Goal: Entertainment & Leisure: Consume media (video, audio)

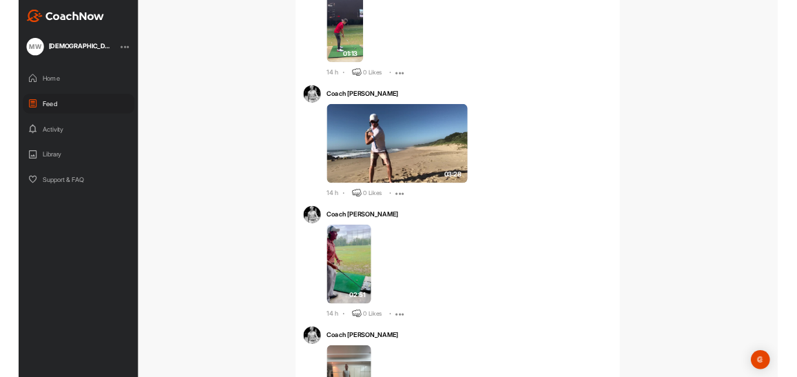
scroll to position [2961, 0]
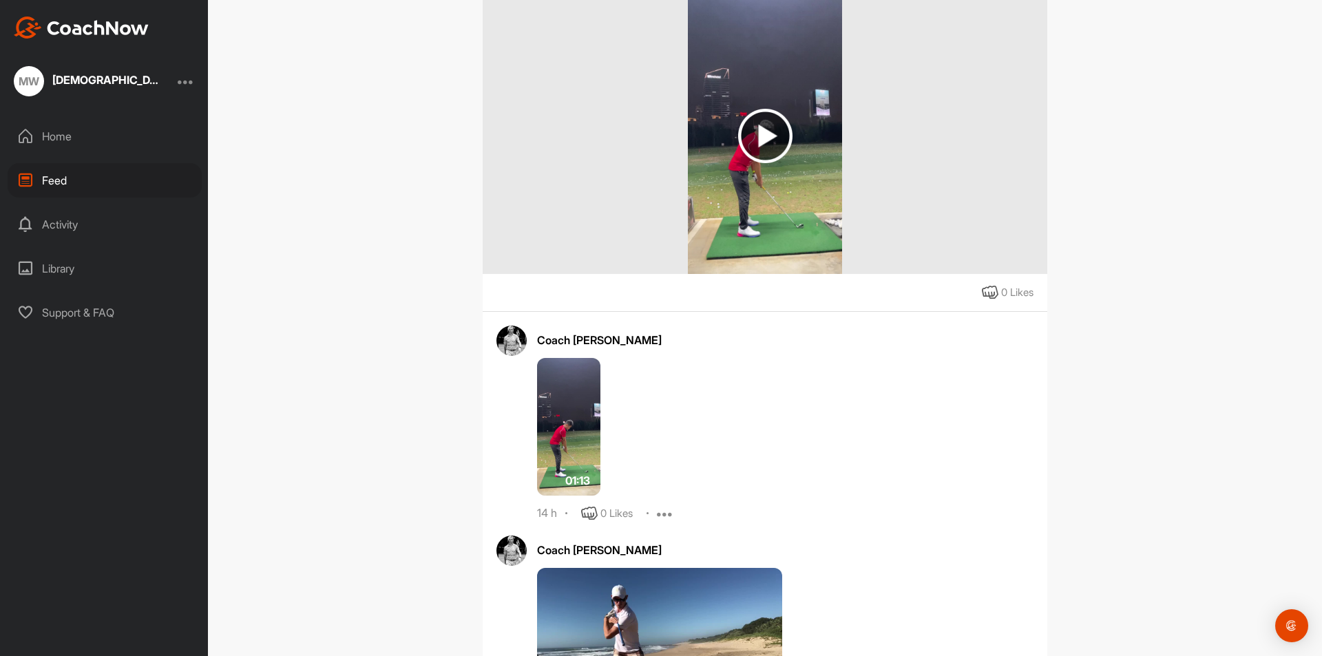
click at [67, 24] on img at bounding box center [81, 28] width 135 height 22
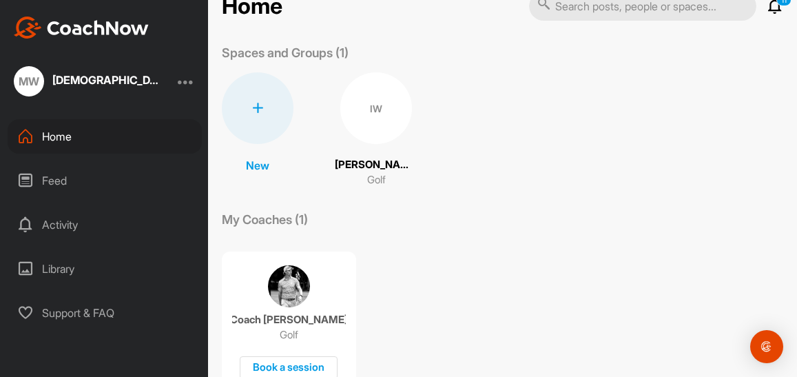
scroll to position [69, 0]
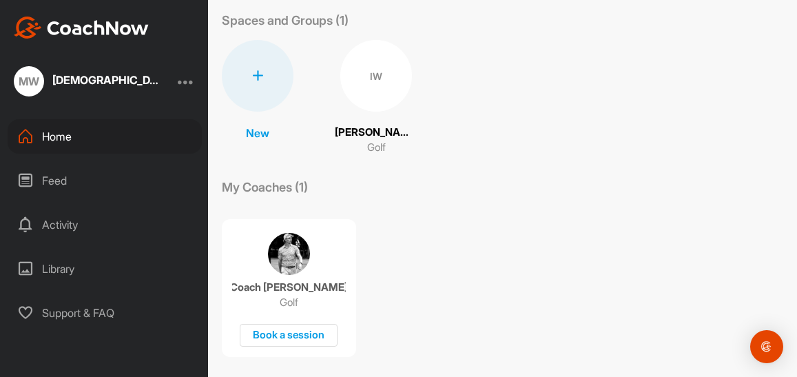
click at [59, 186] on div "Feed" at bounding box center [105, 180] width 194 height 34
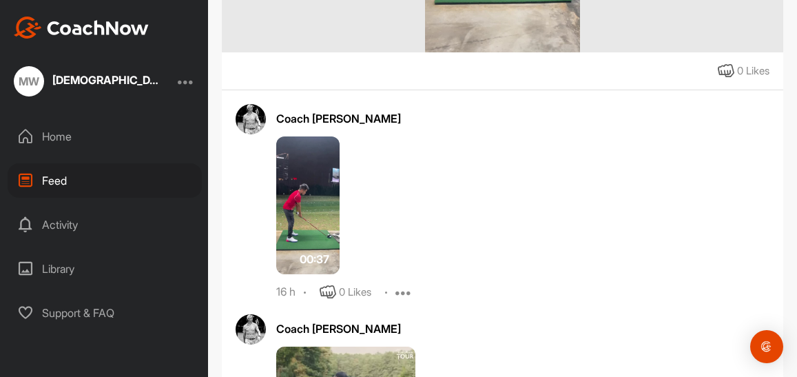
scroll to position [551, 0]
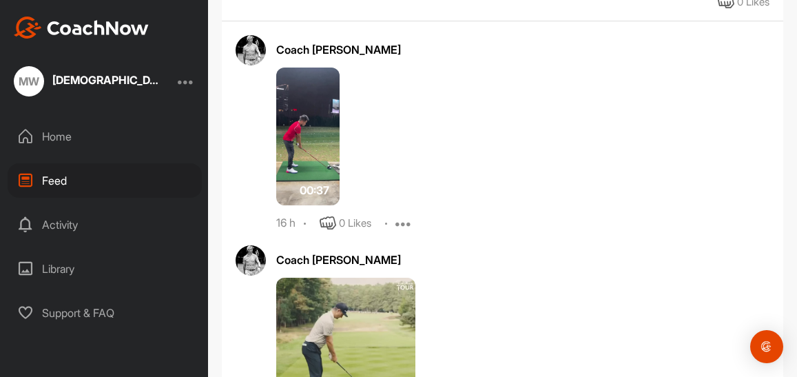
click at [304, 136] on img at bounding box center [307, 136] width 63 height 138
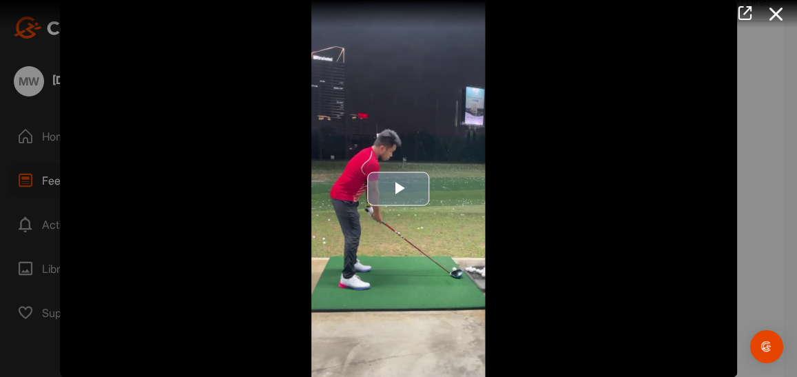
click at [399, 189] on span "Video Player" at bounding box center [399, 189] width 0 height 0
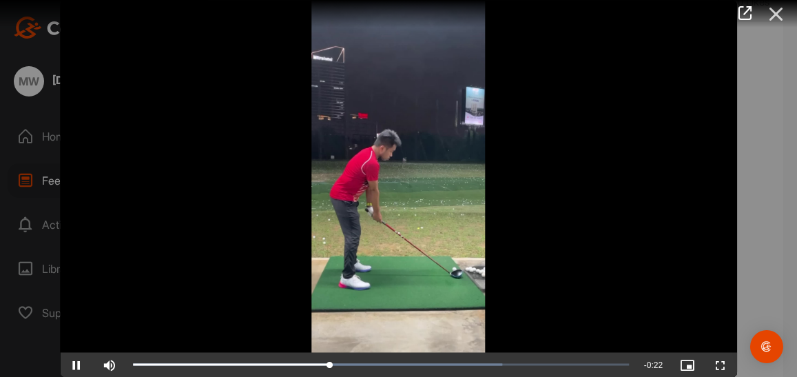
click at [779, 10] on icon at bounding box center [776, 13] width 32 height 25
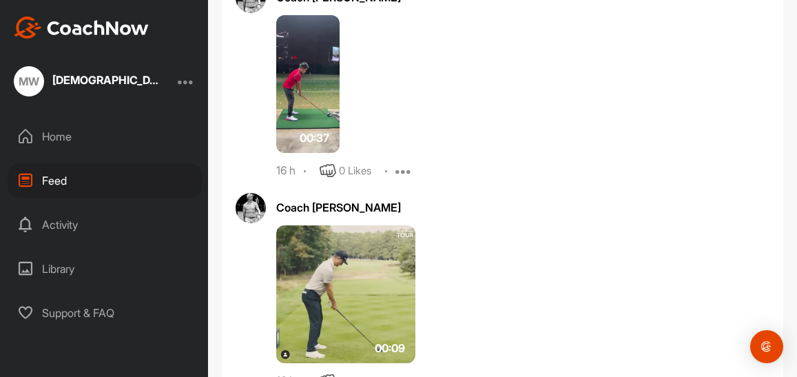
scroll to position [689, 0]
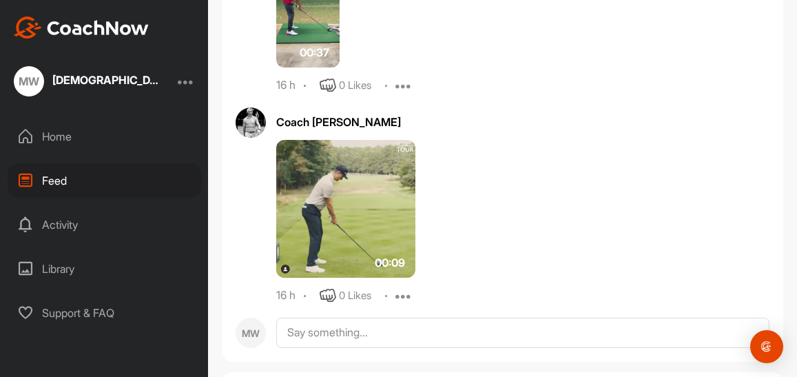
click at [328, 225] on img at bounding box center [345, 209] width 139 height 138
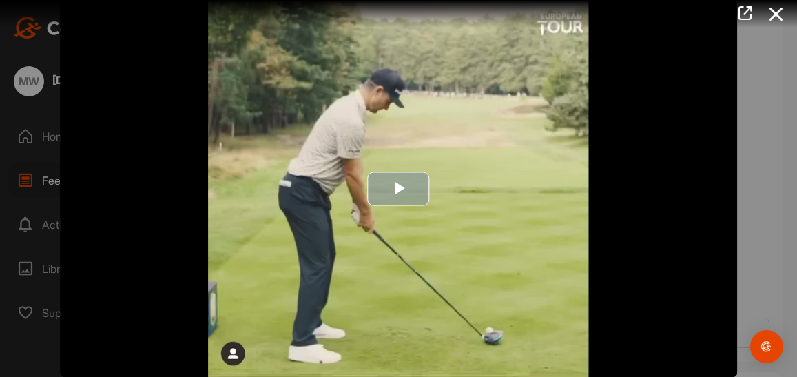
click at [399, 189] on span "Video Player" at bounding box center [399, 189] width 0 height 0
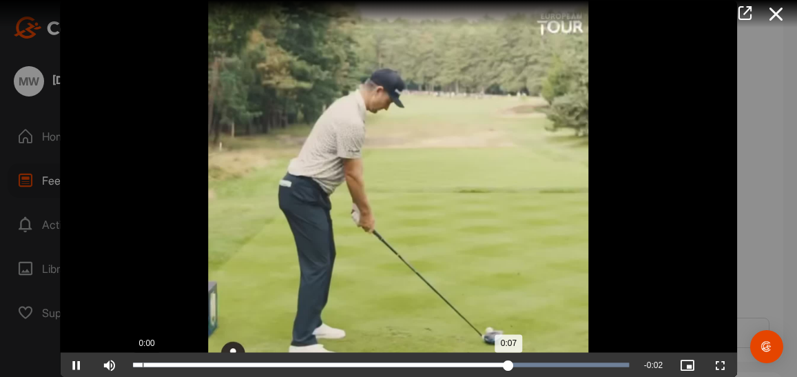
click at [141, 363] on div "0:07" at bounding box center [320, 364] width 375 height 4
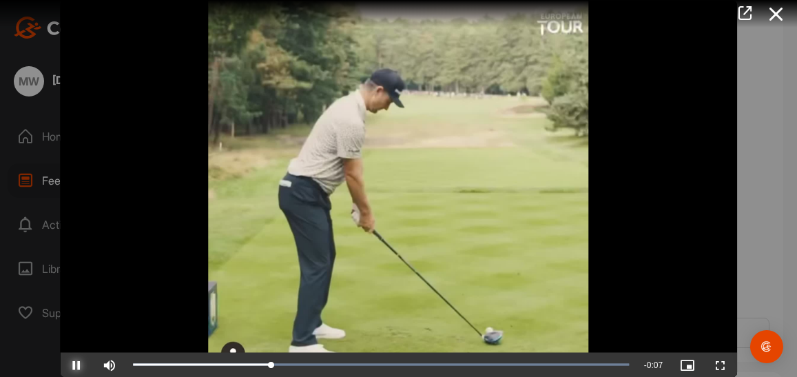
click at [80, 364] on span "Video Player" at bounding box center [76, 364] width 33 height 0
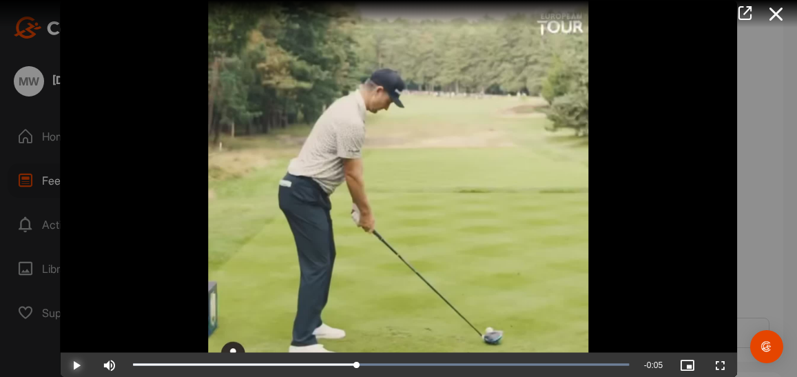
click at [80, 364] on span "Video Player" at bounding box center [76, 364] width 33 height 0
click at [70, 364] on span "Video Player" at bounding box center [76, 364] width 33 height 0
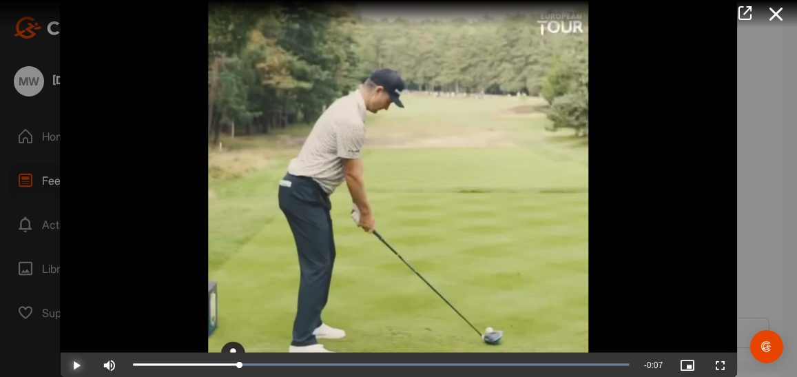
click at [70, 364] on span "Video Player" at bounding box center [76, 364] width 33 height 0
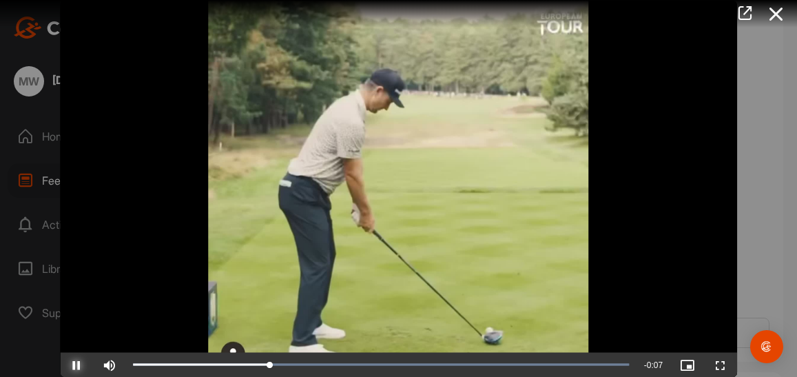
click at [70, 364] on span "Video Player" at bounding box center [76, 364] width 33 height 0
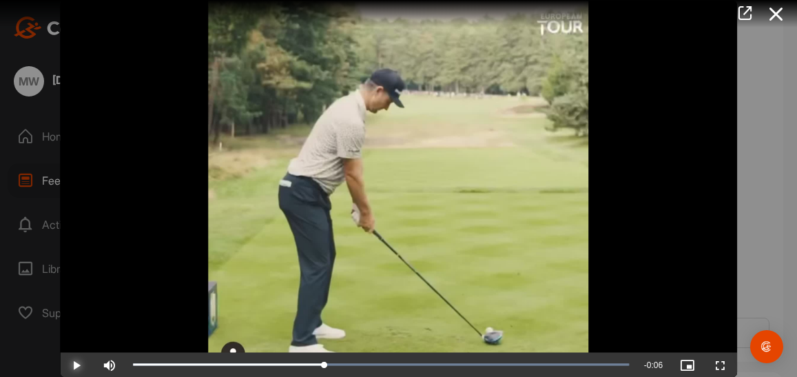
click at [70, 364] on span "Video Player" at bounding box center [76, 364] width 33 height 0
click at [746, 101] on div at bounding box center [398, 188] width 797 height 377
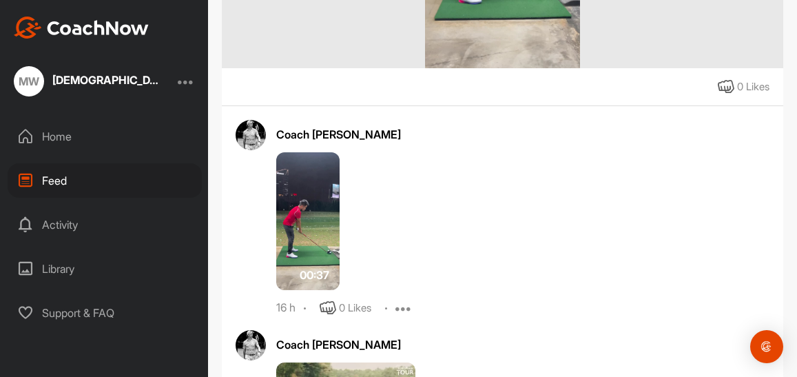
scroll to position [482, 0]
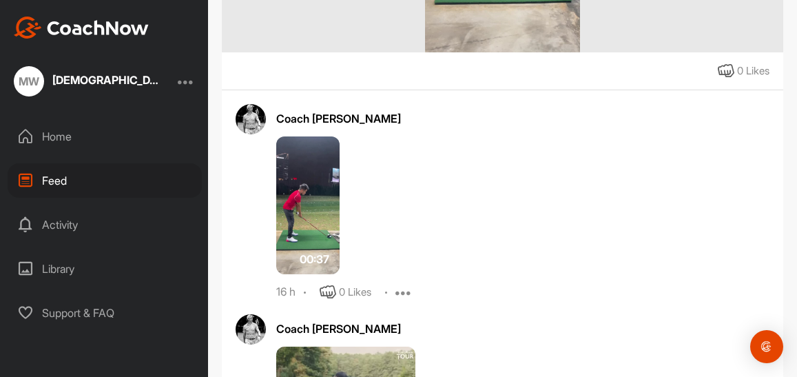
click at [277, 240] on img at bounding box center [307, 205] width 63 height 138
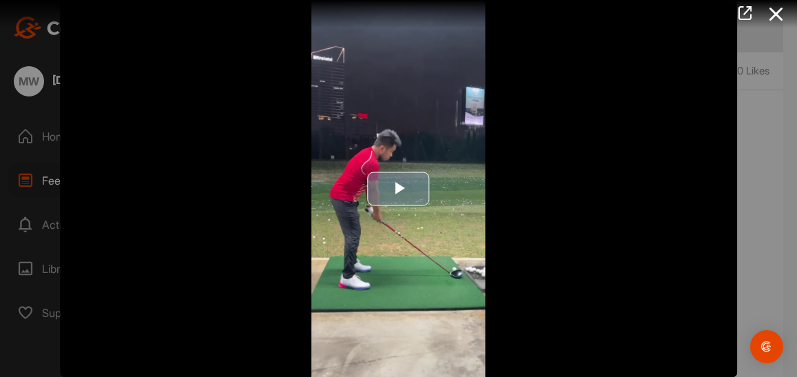
click at [399, 189] on span "Video Player" at bounding box center [399, 189] width 0 height 0
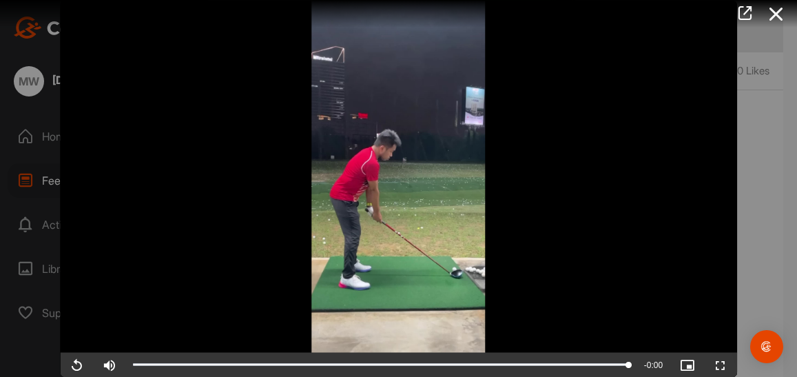
click at [767, 122] on div at bounding box center [398, 188] width 797 height 377
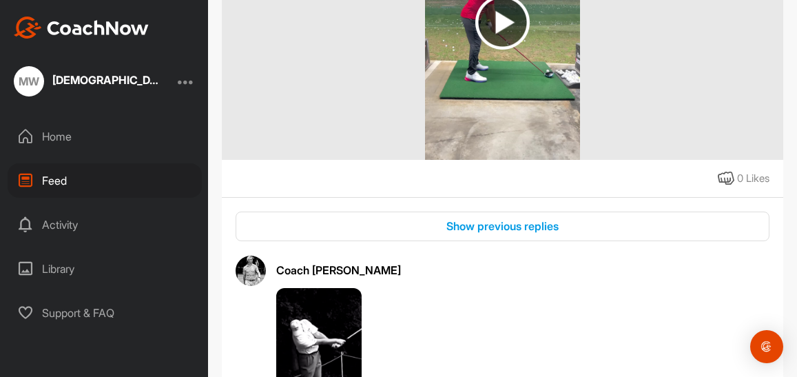
scroll to position [1240, 0]
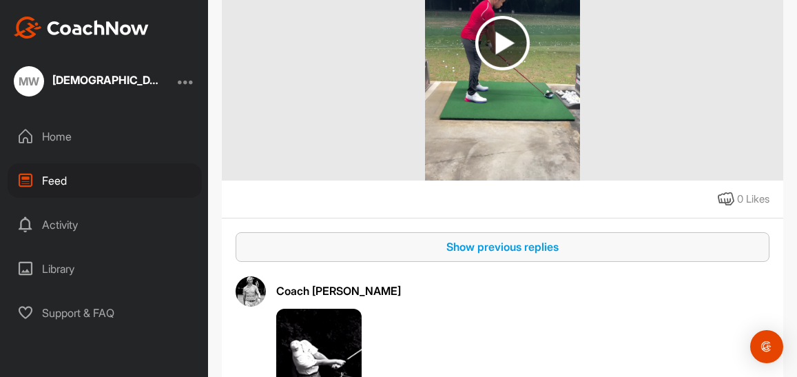
click at [420, 241] on div "Show previous replies" at bounding box center [503, 246] width 512 height 17
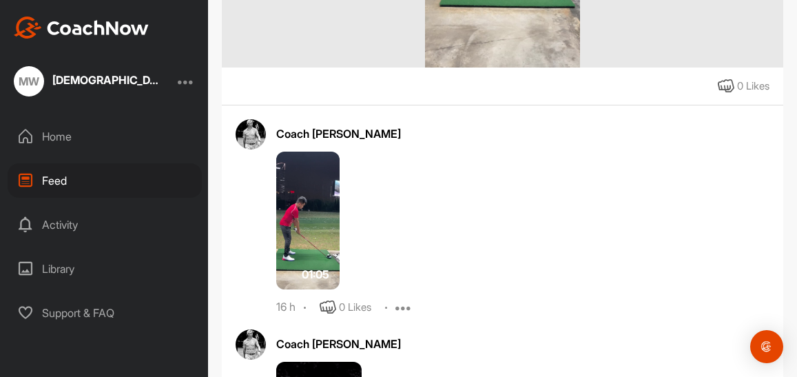
scroll to position [1377, 0]
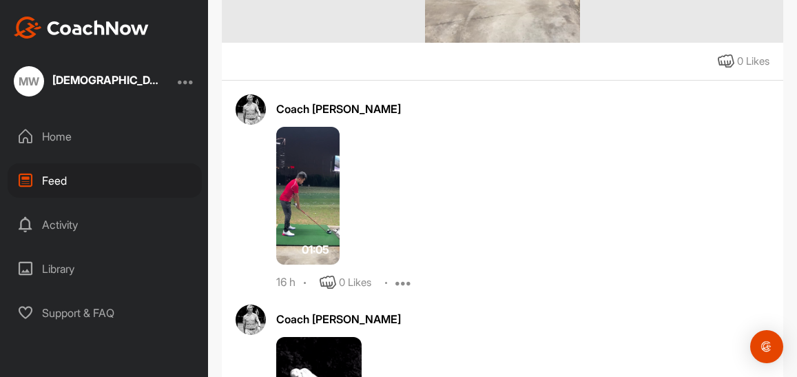
click at [309, 174] on img at bounding box center [307, 196] width 63 height 138
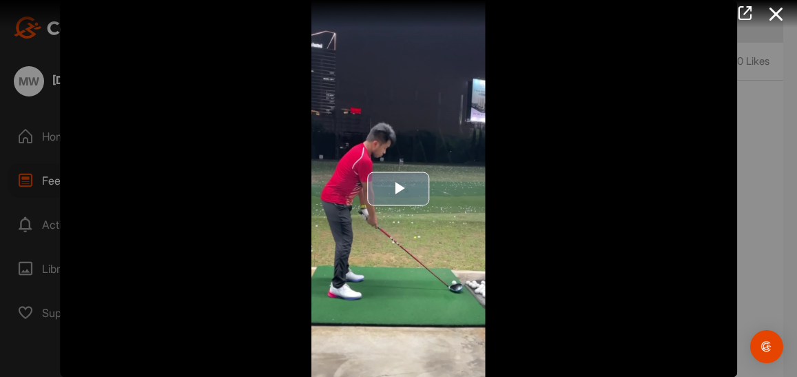
click at [432, 180] on img "Video Player" at bounding box center [398, 188] width 677 height 377
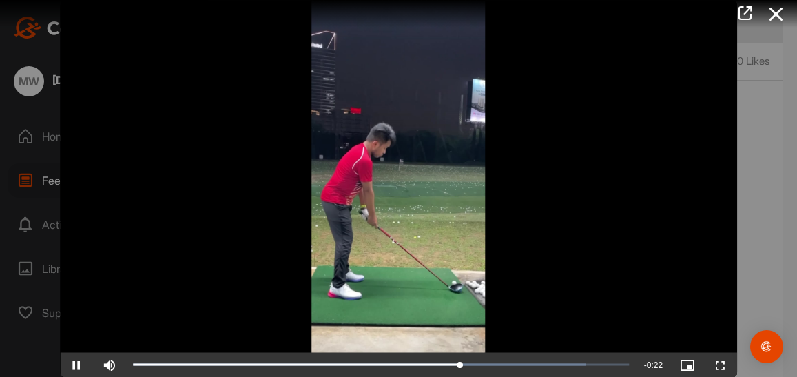
click at [397, 124] on video "Video Player" at bounding box center [398, 188] width 677 height 377
click at [348, 193] on video "Video Player" at bounding box center [398, 188] width 677 height 377
click at [751, 34] on div at bounding box center [398, 188] width 797 height 377
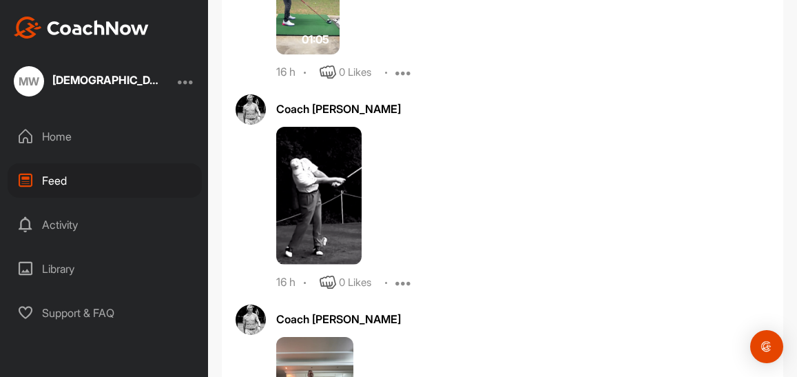
scroll to position [1584, 0]
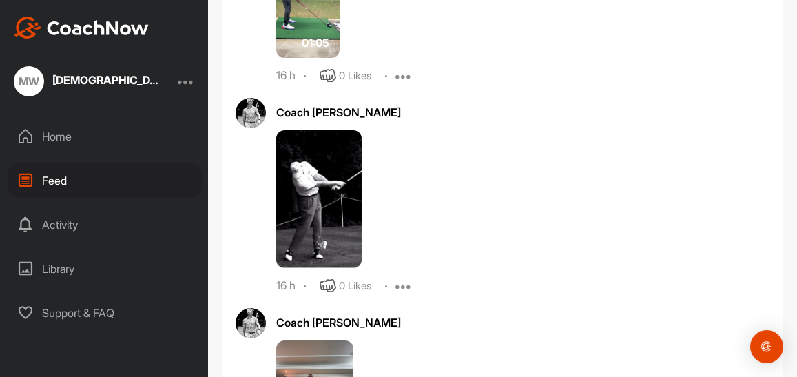
click at [328, 171] on img at bounding box center [318, 199] width 85 height 138
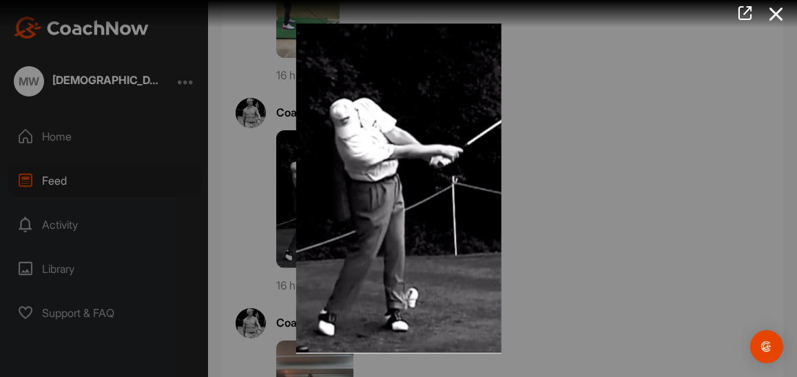
click at [221, 167] on div at bounding box center [398, 188] width 797 height 377
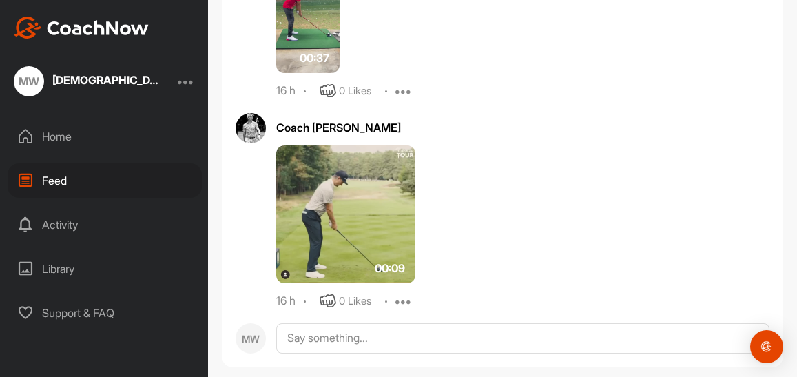
scroll to position [689, 0]
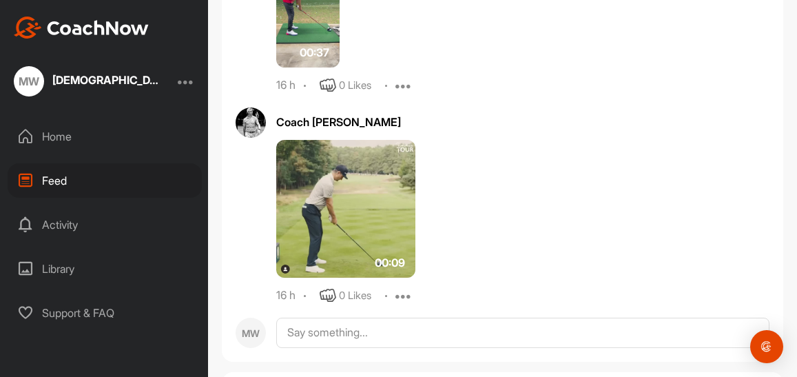
click at [359, 202] on img at bounding box center [345, 209] width 139 height 138
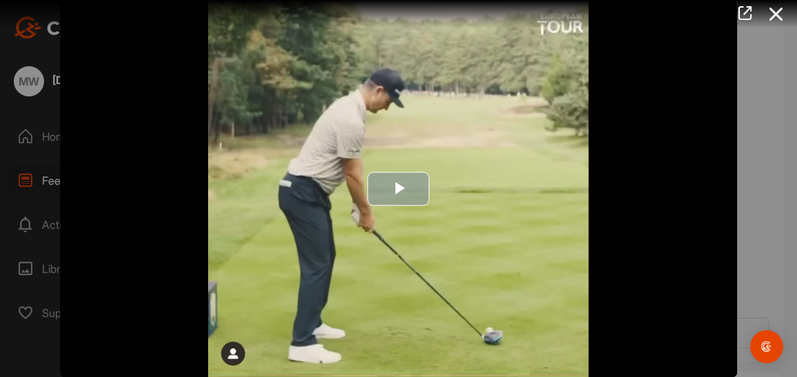
click at [399, 189] on span "Video Player" at bounding box center [399, 189] width 0 height 0
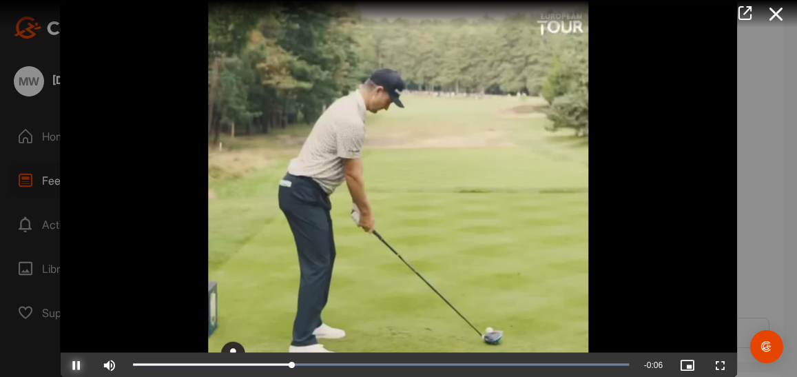
click at [82, 364] on span "Video Player" at bounding box center [76, 364] width 33 height 0
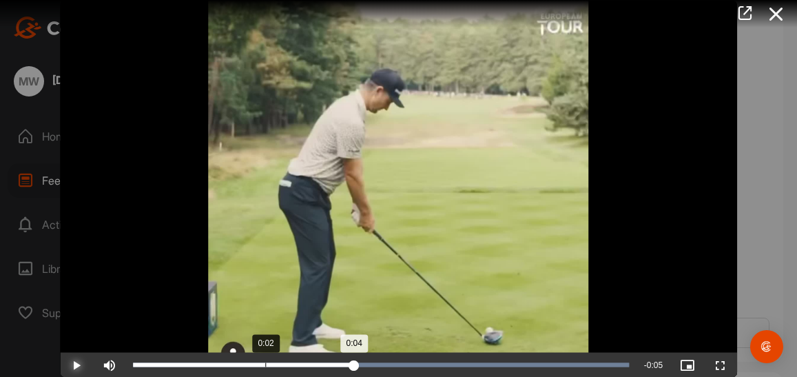
click at [293, 357] on div "Loaded : 100.00% 0:02 0:04" at bounding box center [381, 364] width 510 height 25
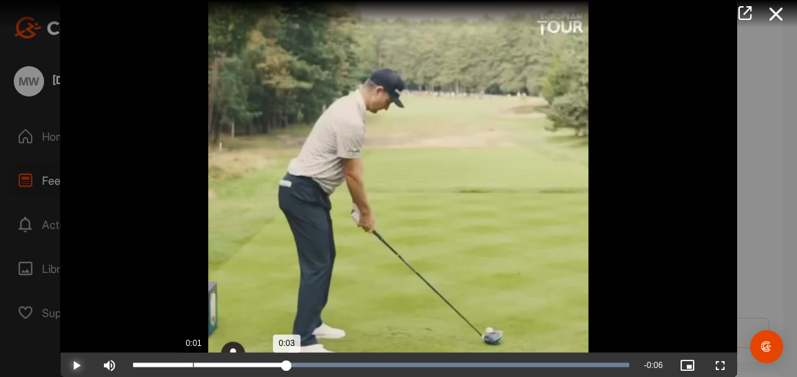
click at [207, 364] on div "0:03" at bounding box center [210, 364] width 154 height 4
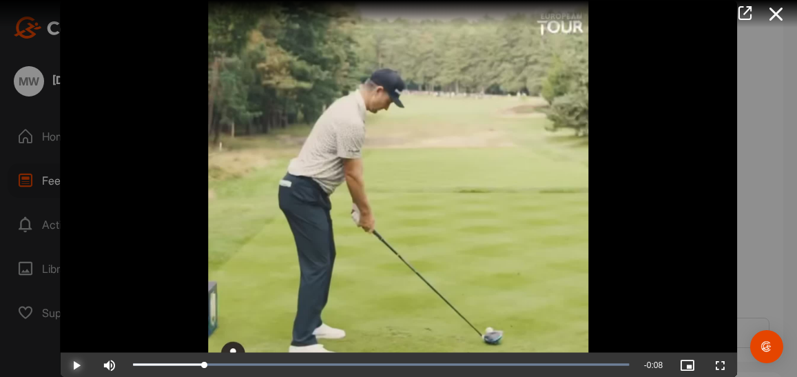
click at [76, 364] on span "Video Player" at bounding box center [76, 364] width 33 height 0
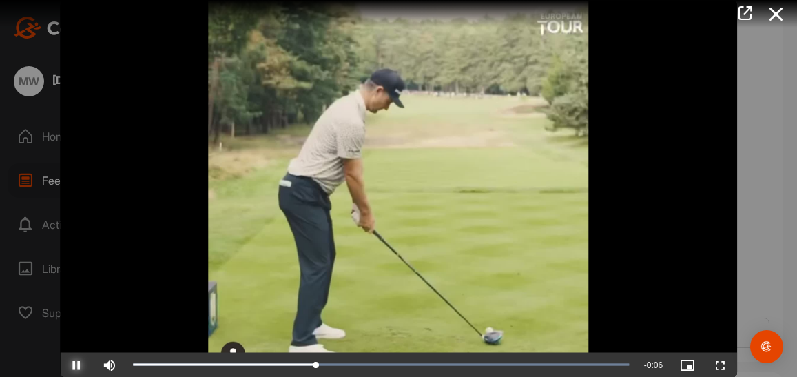
click at [76, 364] on span "Video Player" at bounding box center [76, 364] width 33 height 0
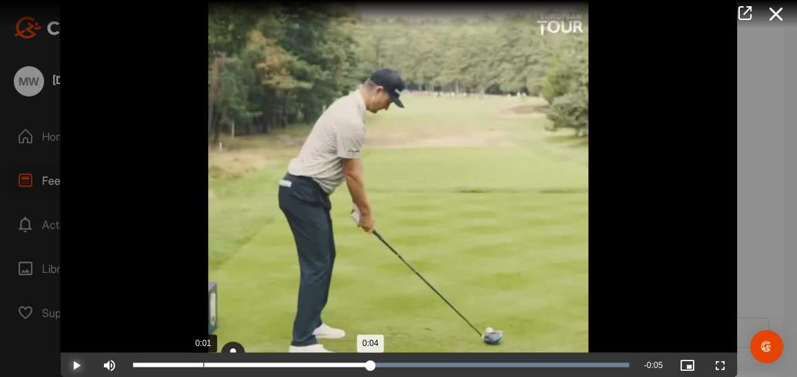
click at [219, 362] on div "Loaded : 100.00% 0:01 0:04" at bounding box center [381, 364] width 510 height 25
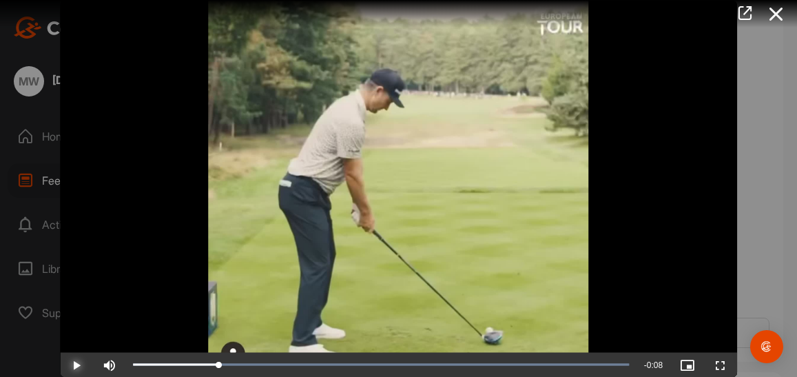
click at [75, 364] on span "Video Player" at bounding box center [76, 364] width 33 height 0
click at [768, 6] on icon at bounding box center [776, 13] width 32 height 25
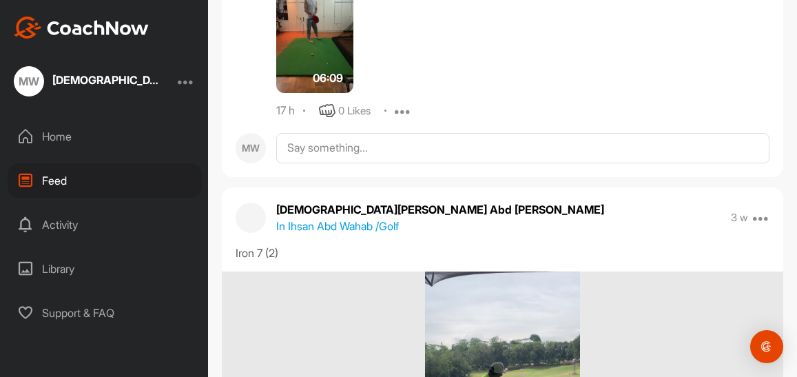
scroll to position [4338, 0]
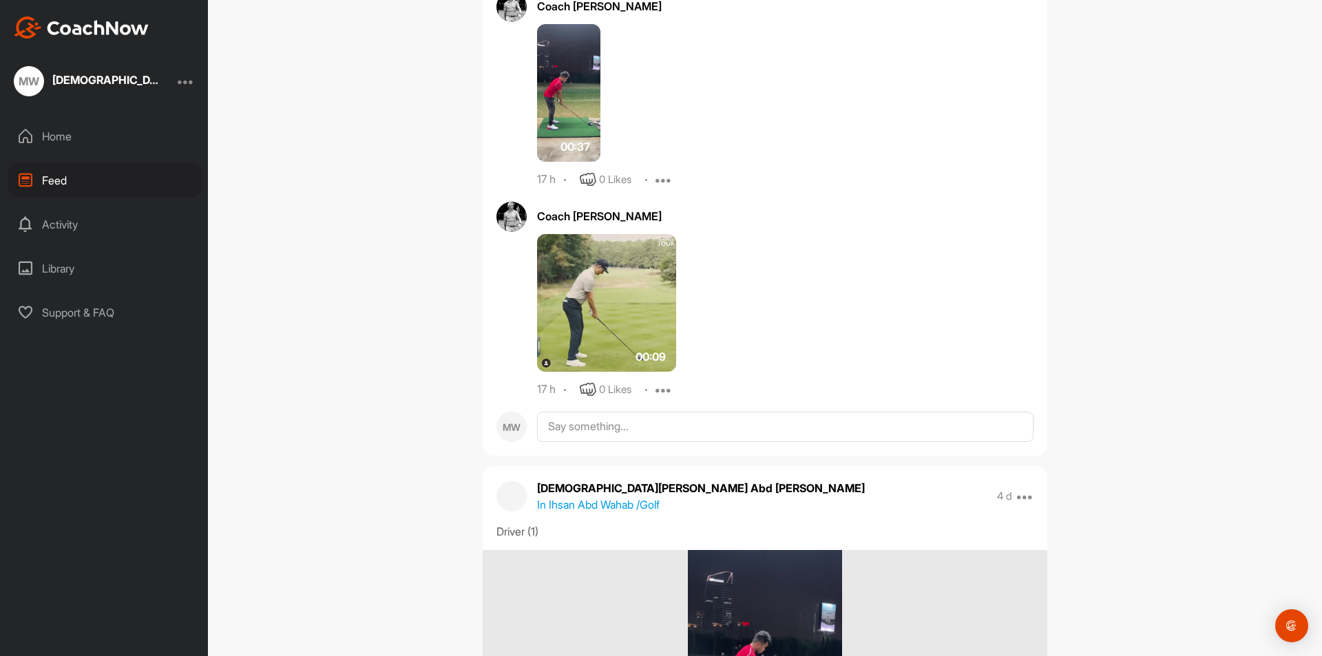
scroll to position [620, 0]
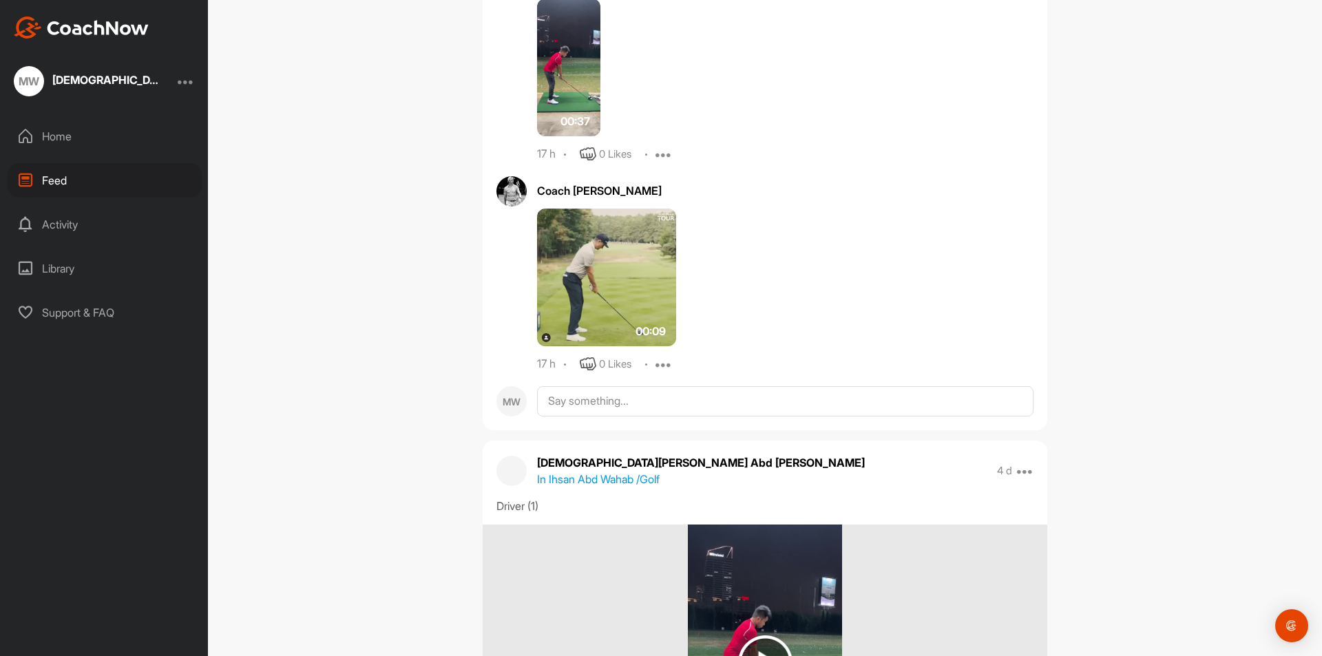
click at [549, 59] on img at bounding box center [568, 68] width 63 height 138
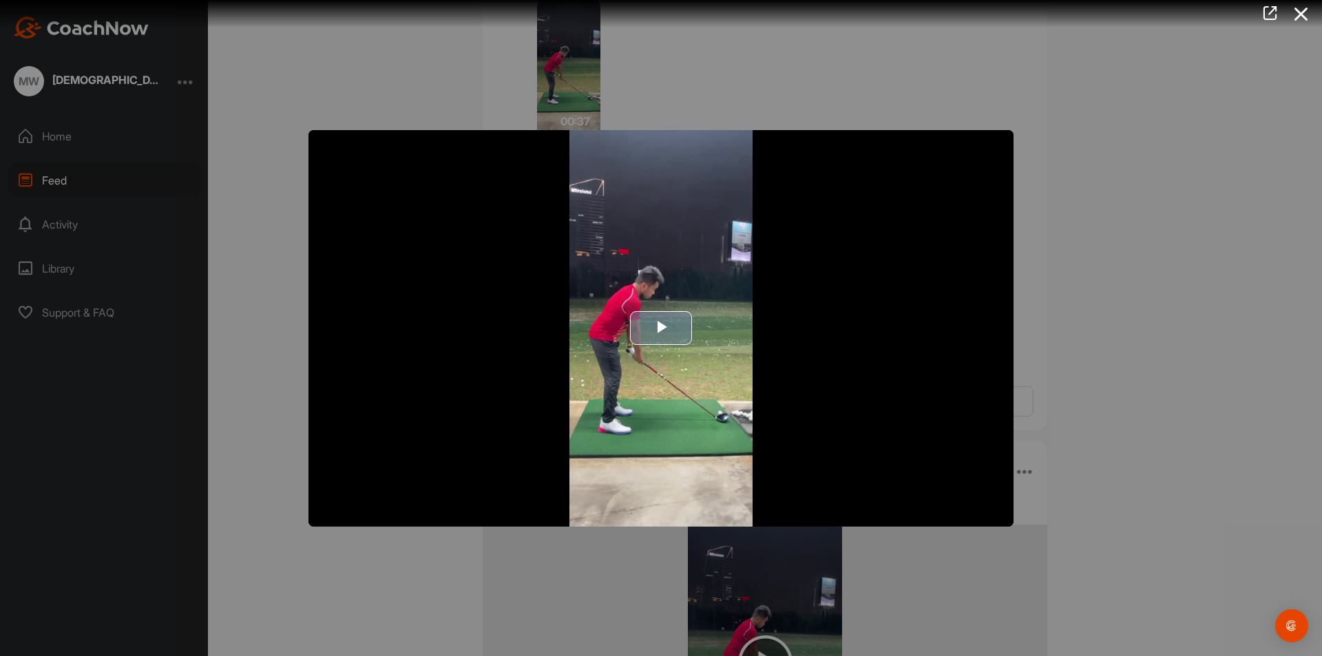
click at [661, 328] on span "Video Player" at bounding box center [661, 328] width 0 height 0
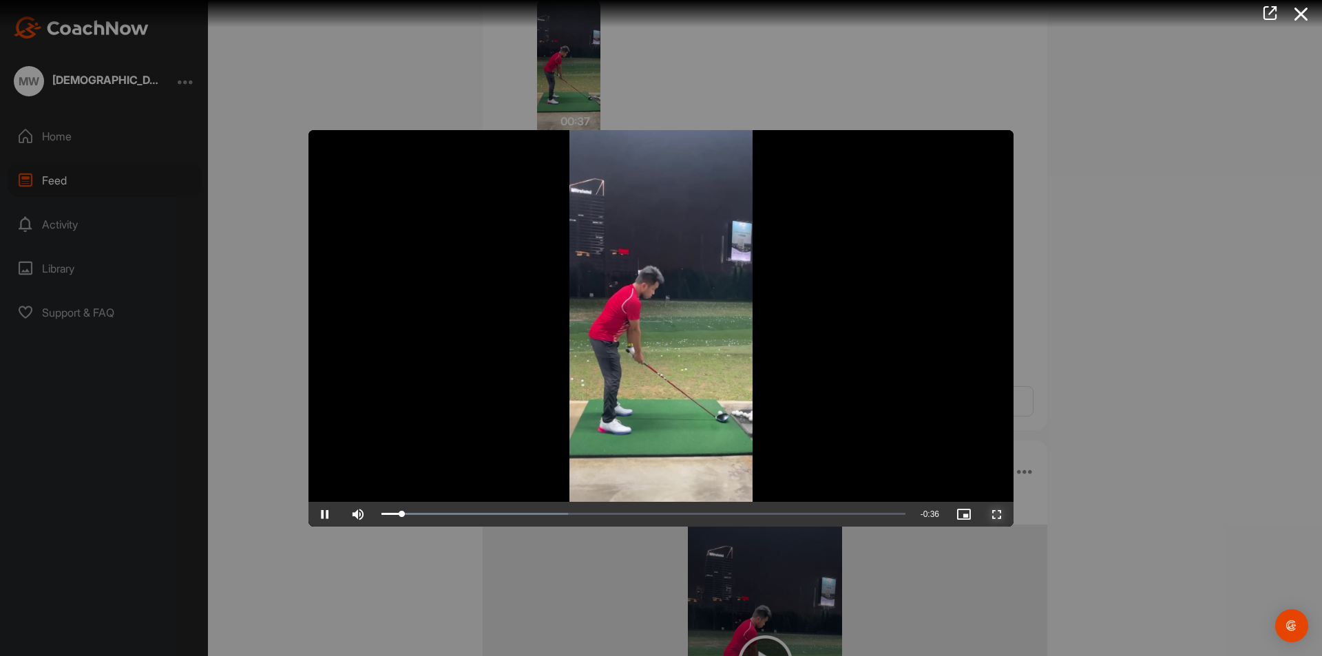
click at [1001, 514] on span "Video Player" at bounding box center [997, 514] width 33 height 0
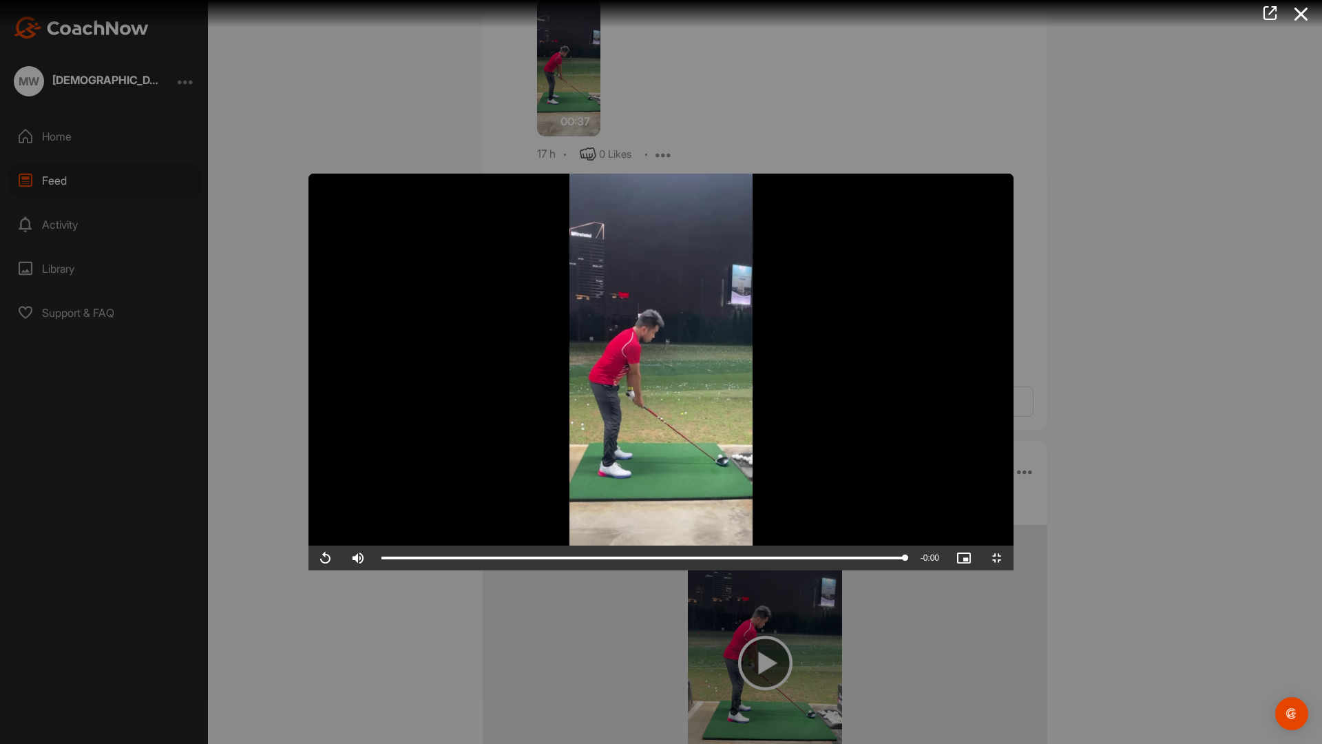
click at [552, 407] on video "Video Player" at bounding box center [660, 372] width 705 height 397
click at [998, 277] on video "Video Player" at bounding box center [660, 372] width 705 height 397
click at [1014, 174] on video "Video Player" at bounding box center [660, 372] width 705 height 397
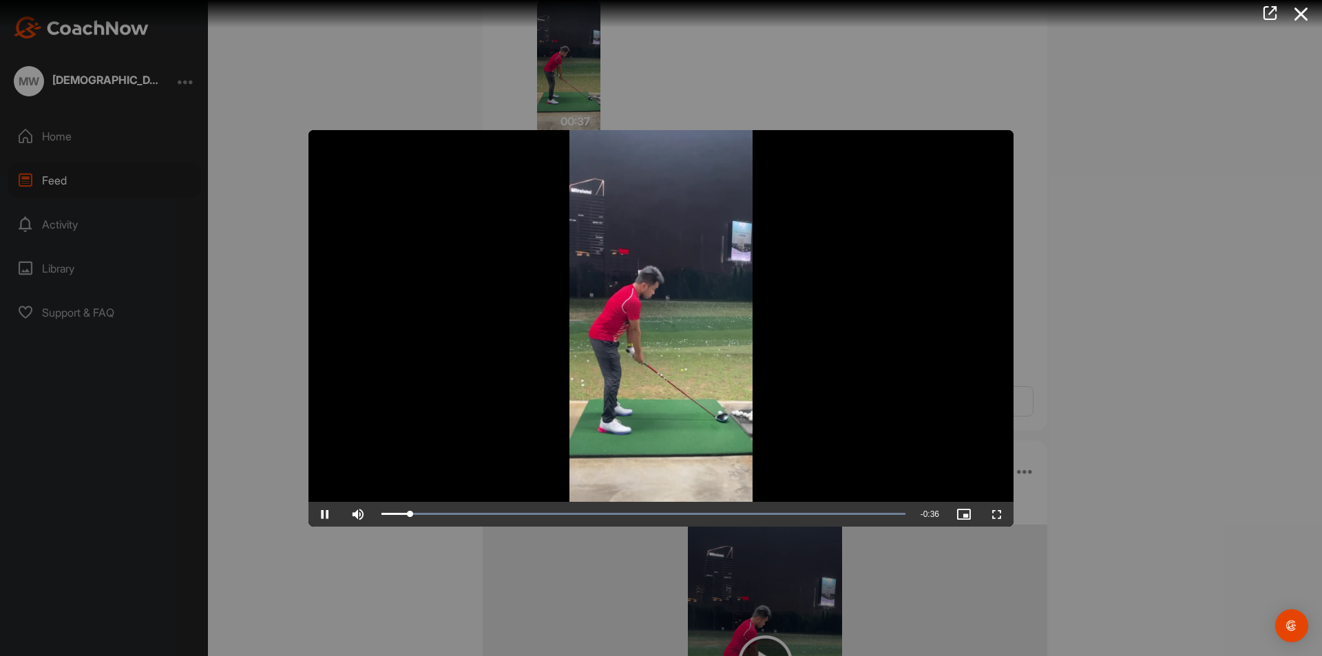
click at [1082, 180] on div at bounding box center [661, 328] width 1322 height 656
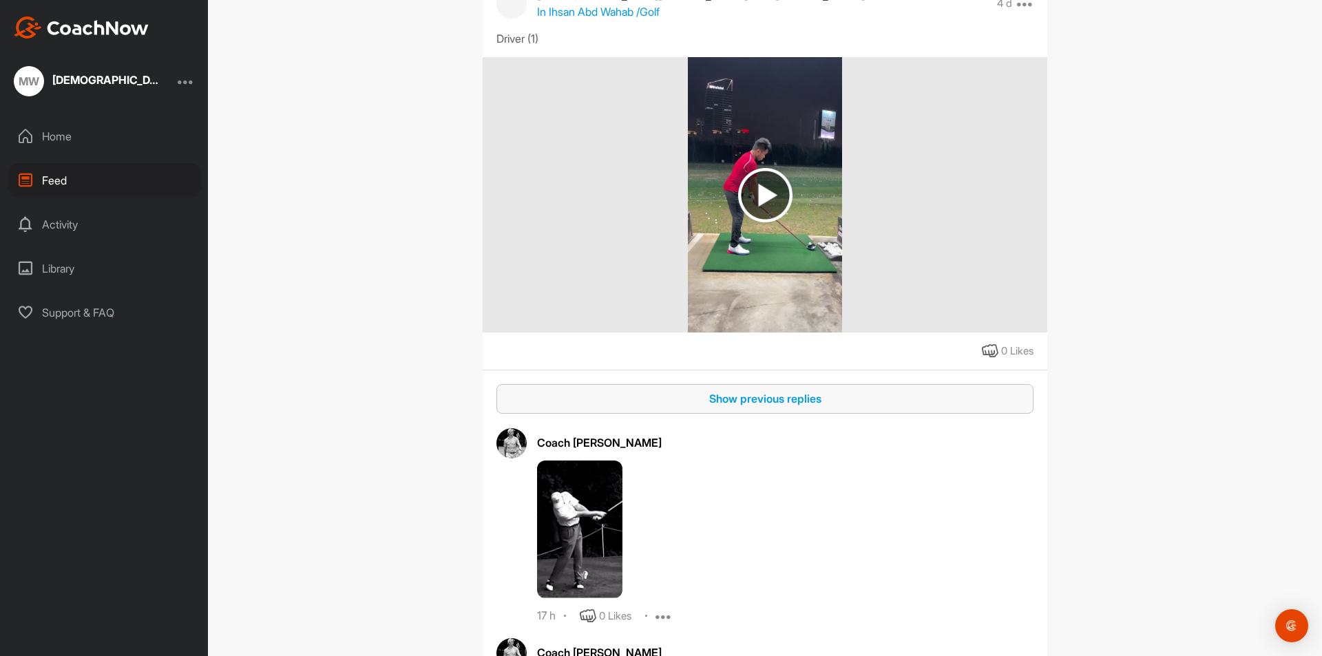
scroll to position [1102, 0]
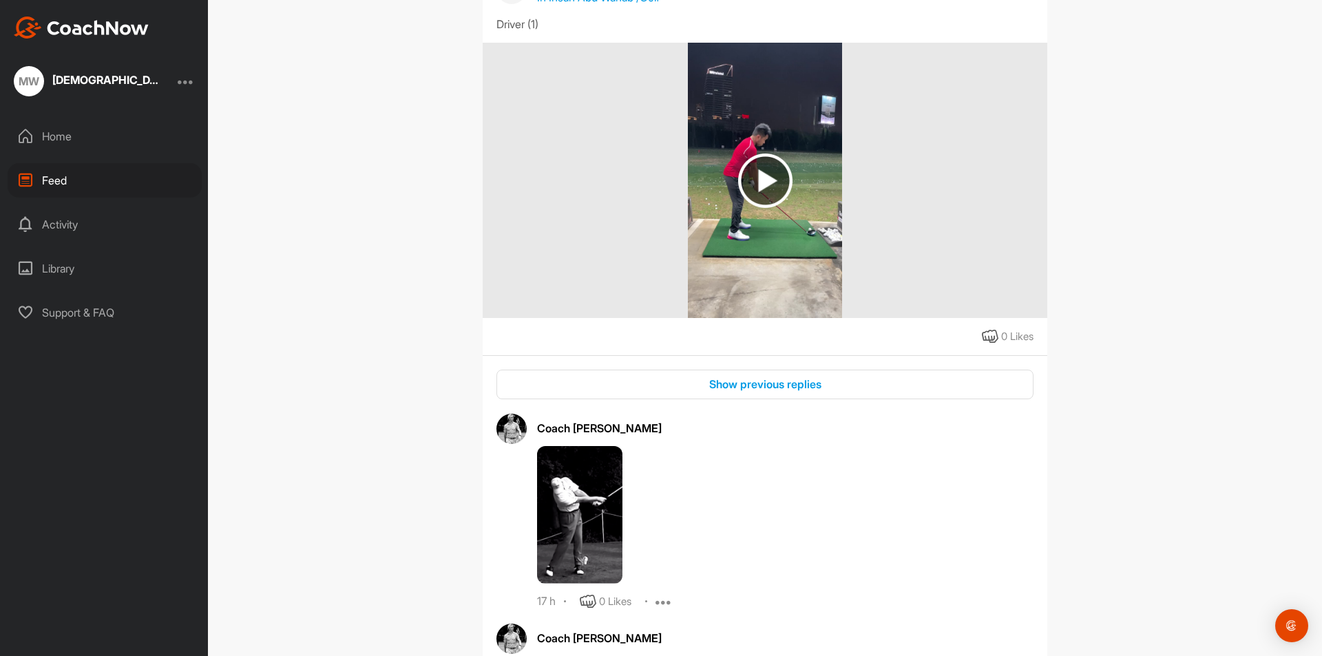
click at [686, 385] on div "Show previous replies" at bounding box center [765, 384] width 515 height 17
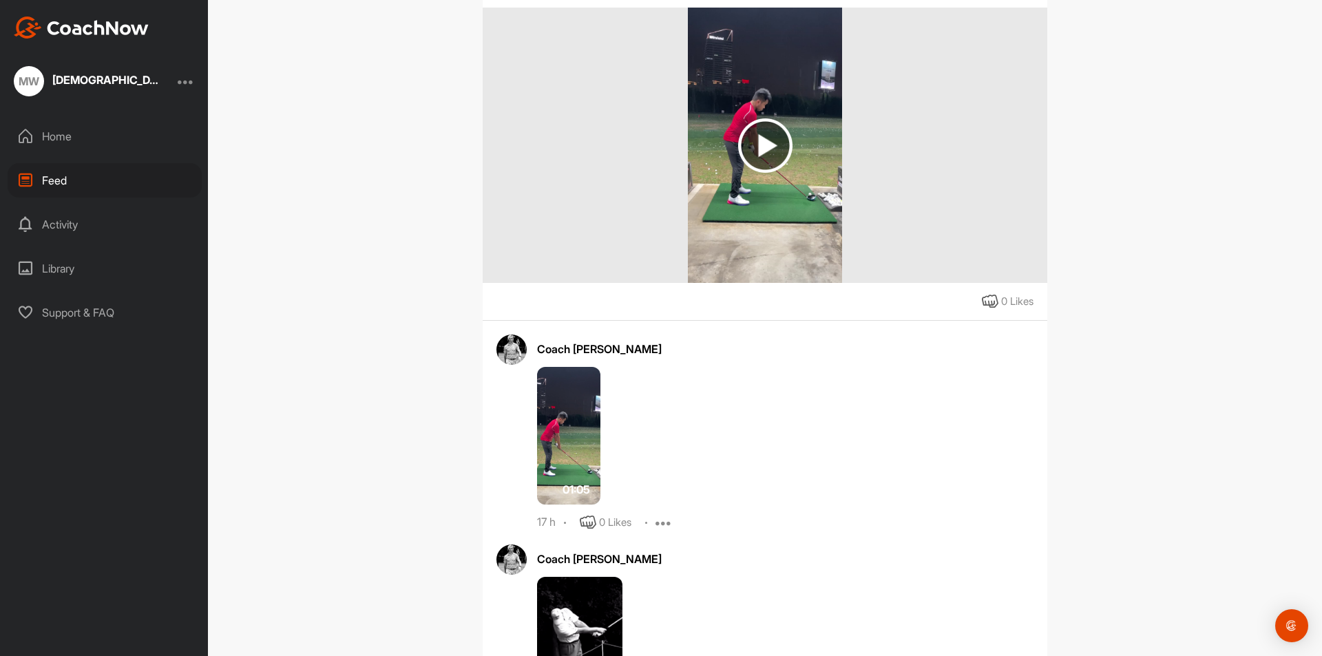
scroll to position [1171, 0]
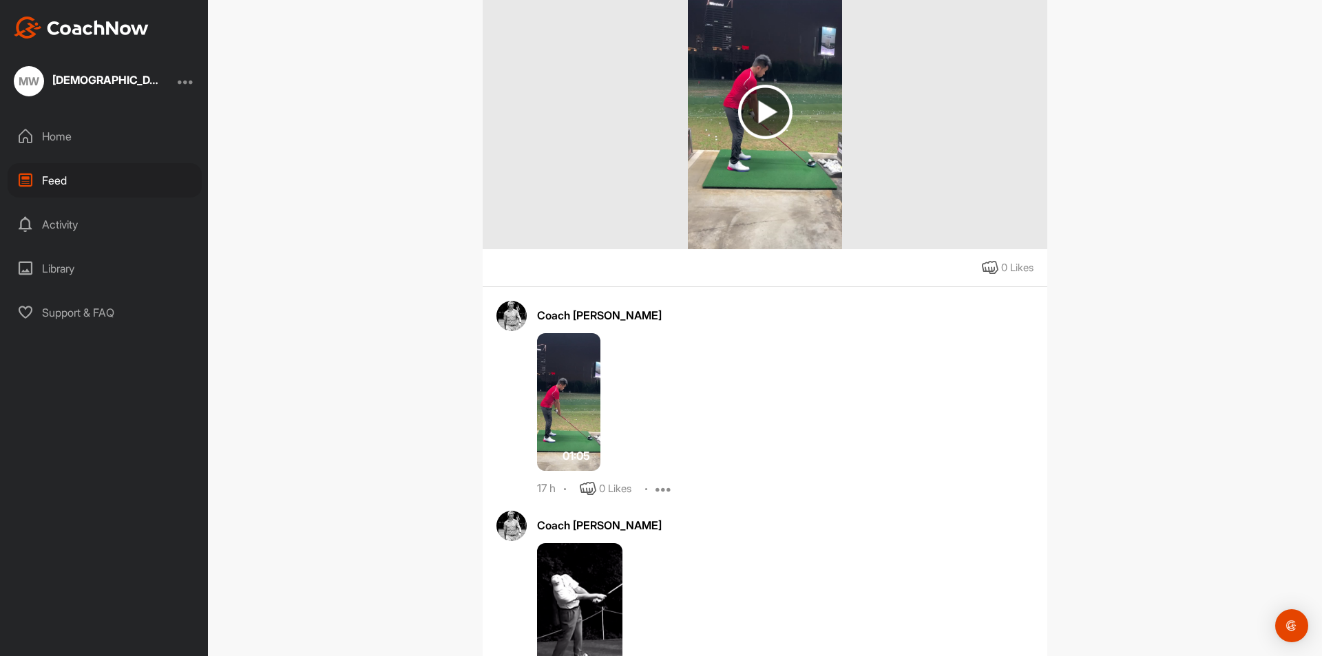
click at [581, 422] on img at bounding box center [568, 402] width 63 height 138
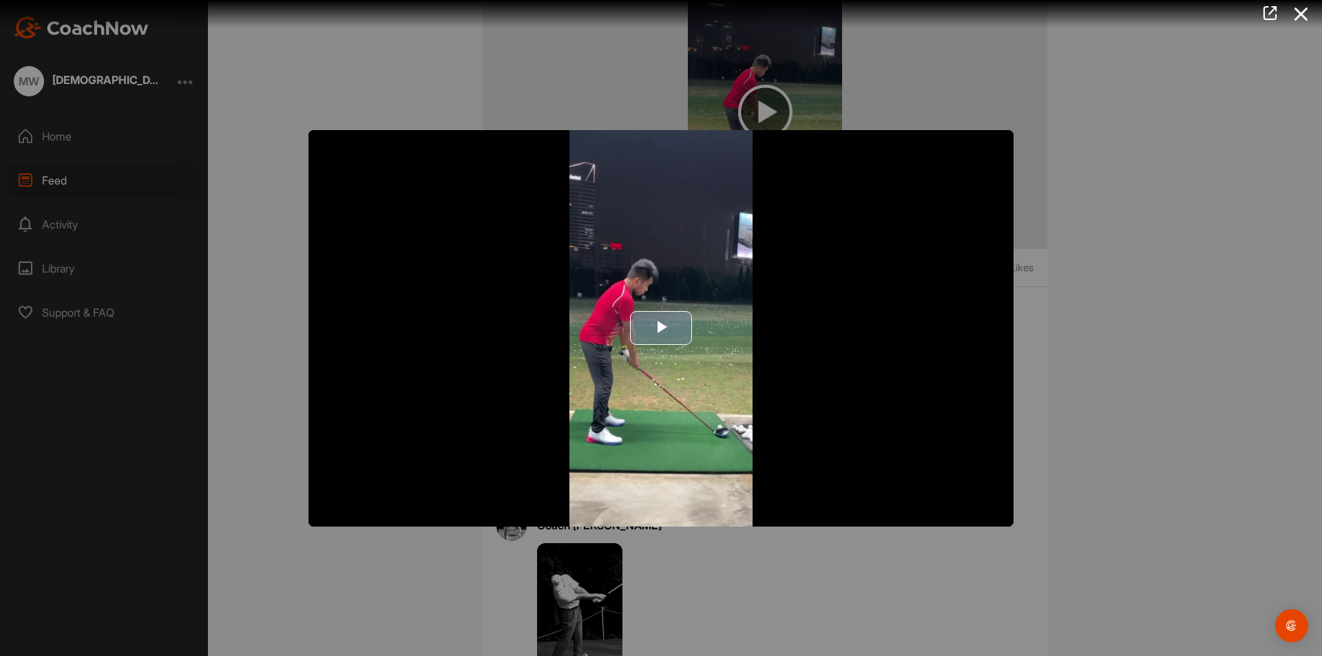
click at [661, 328] on span "Video Player" at bounding box center [661, 328] width 0 height 0
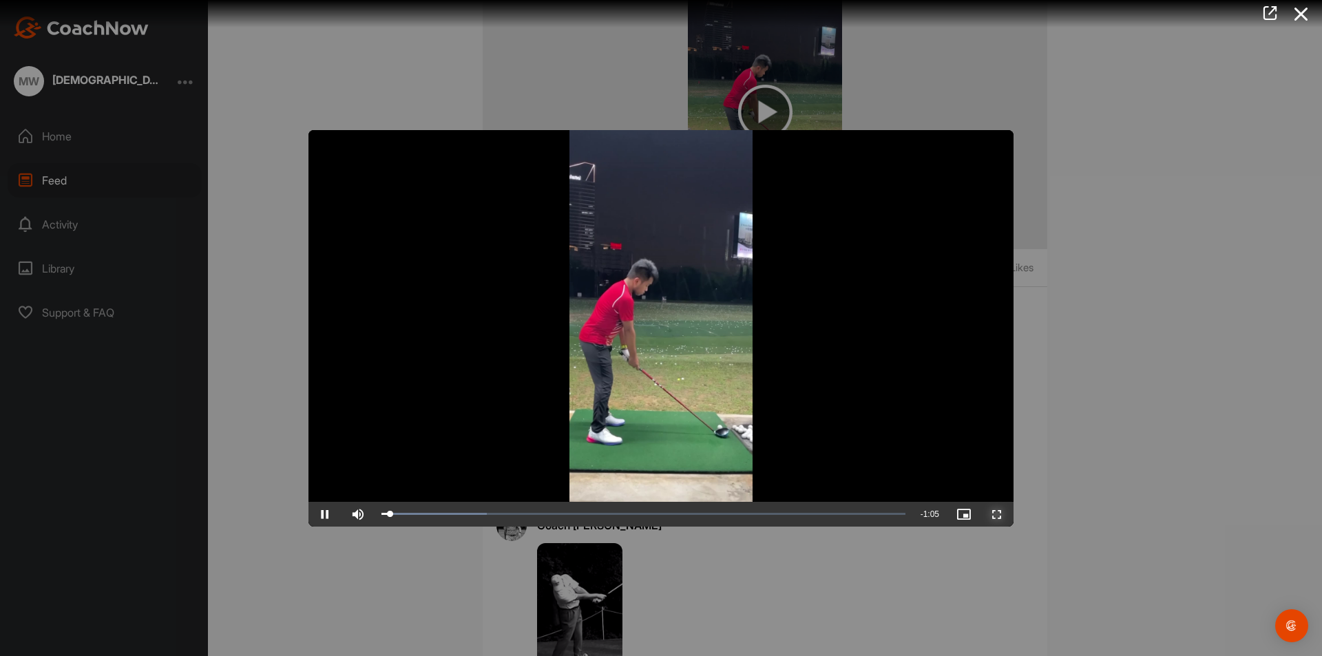
drag, startPoint x: 990, startPoint y: 509, endPoint x: 990, endPoint y: 569, distance: 59.9
click at [990, 514] on span "Video Player" at bounding box center [997, 514] width 33 height 0
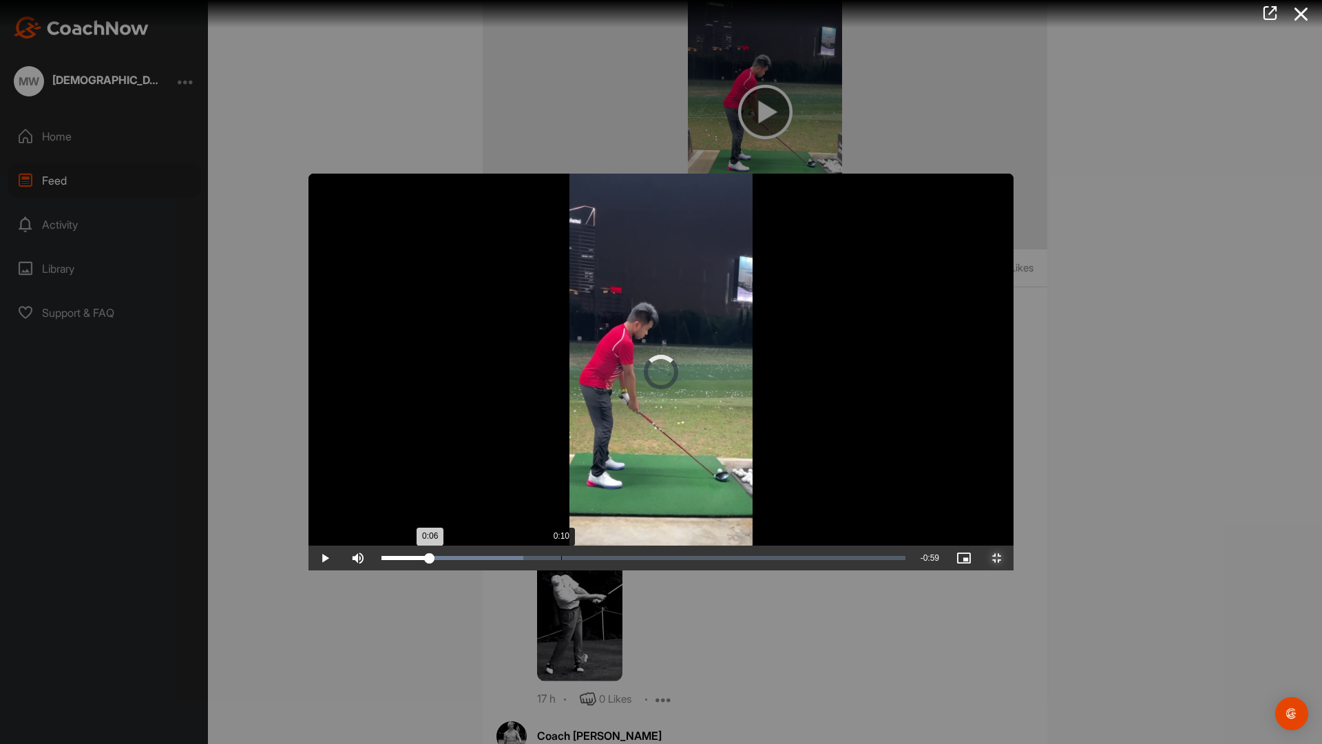
click at [381, 560] on div "Loaded : 27.05% 0:10 0:06" at bounding box center [643, 558] width 524 height 4
click at [375, 570] on div "Loaded : 27.05% 0:14 0:11" at bounding box center [644, 557] width 538 height 25
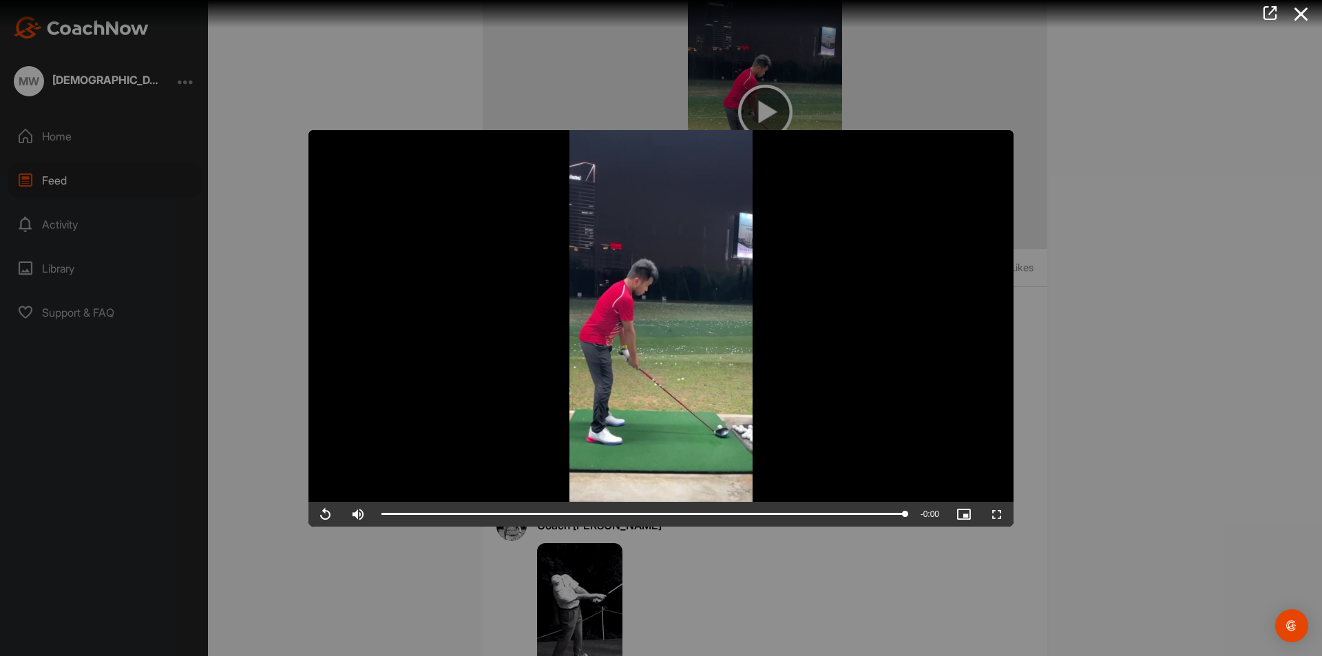
click at [293, 240] on div at bounding box center [661, 328] width 1322 height 656
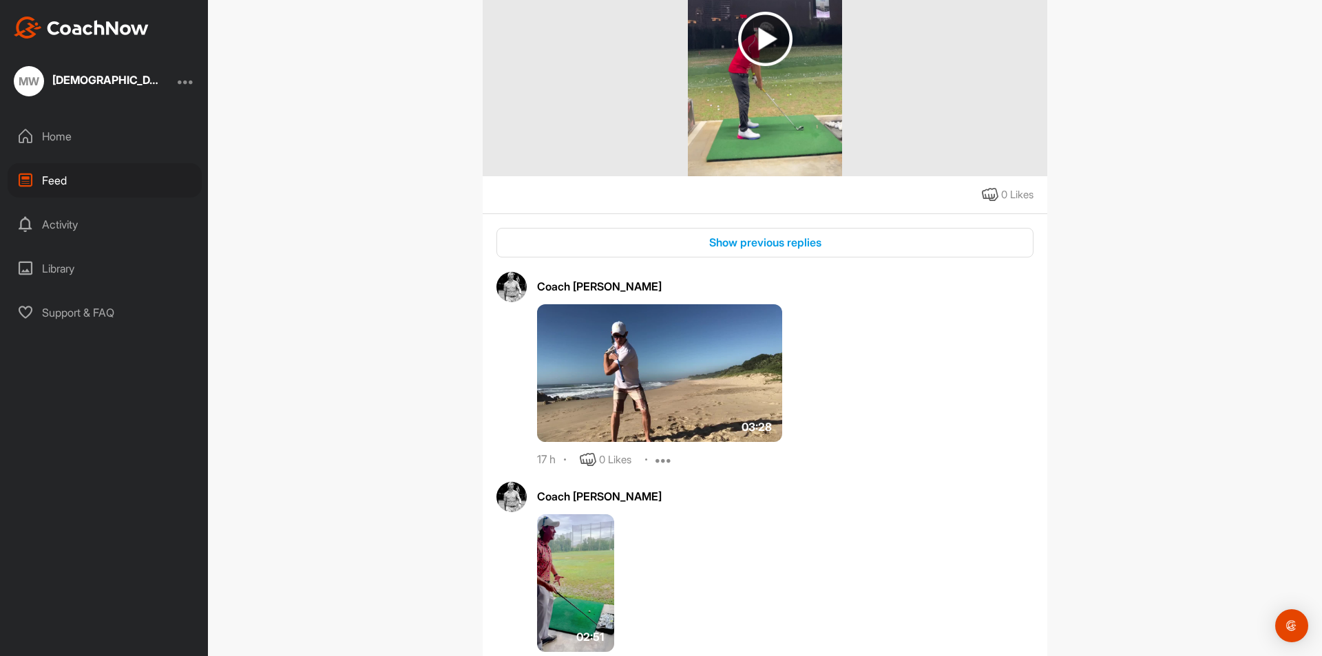
scroll to position [3236, 0]
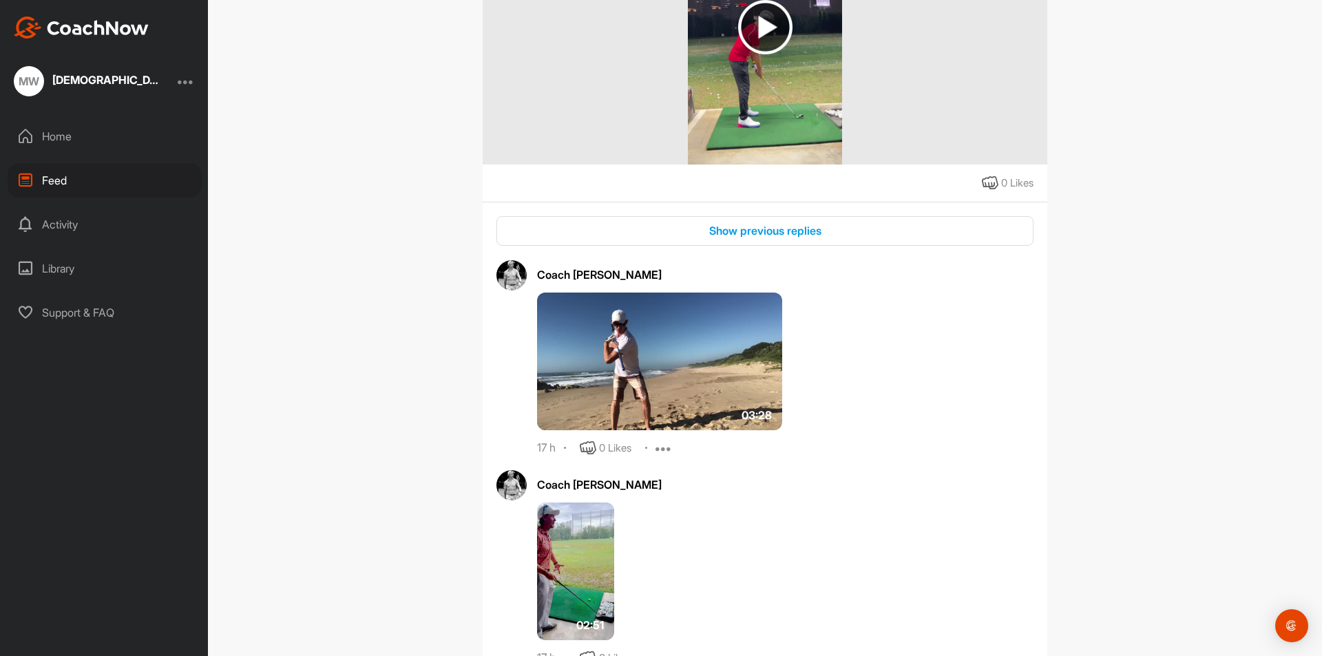
click at [615, 348] on img at bounding box center [659, 362] width 245 height 138
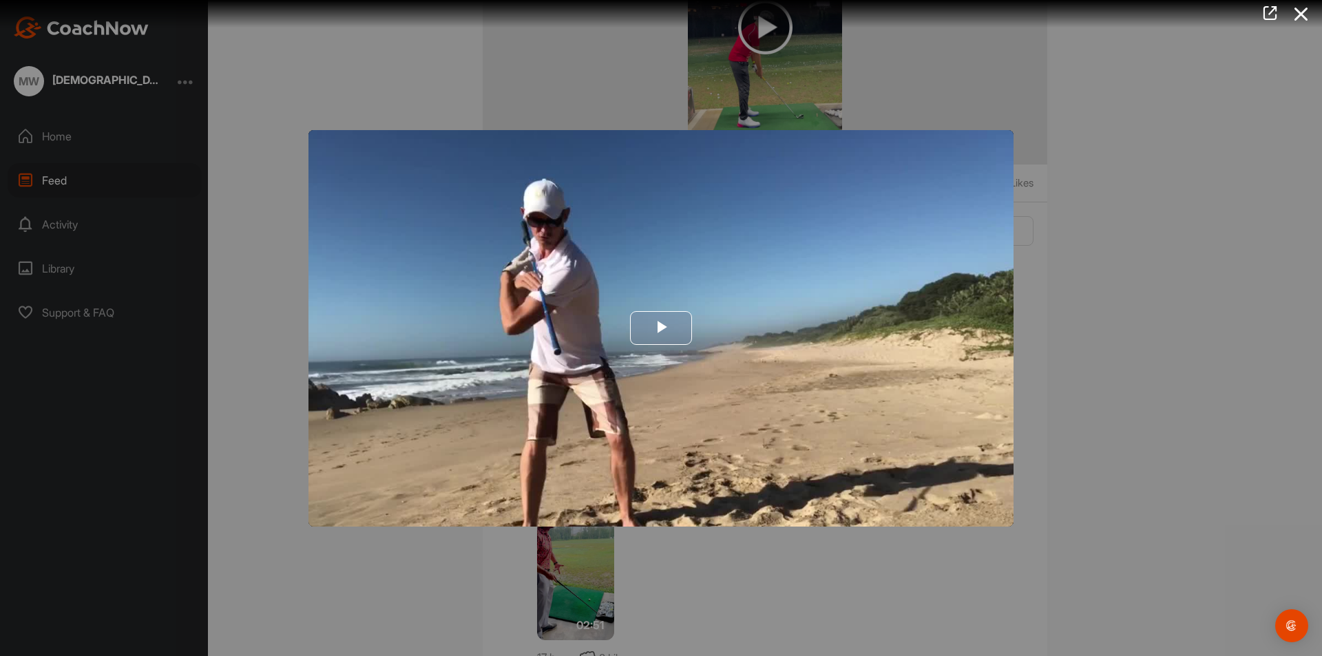
click at [661, 328] on span "Video Player" at bounding box center [661, 328] width 0 height 0
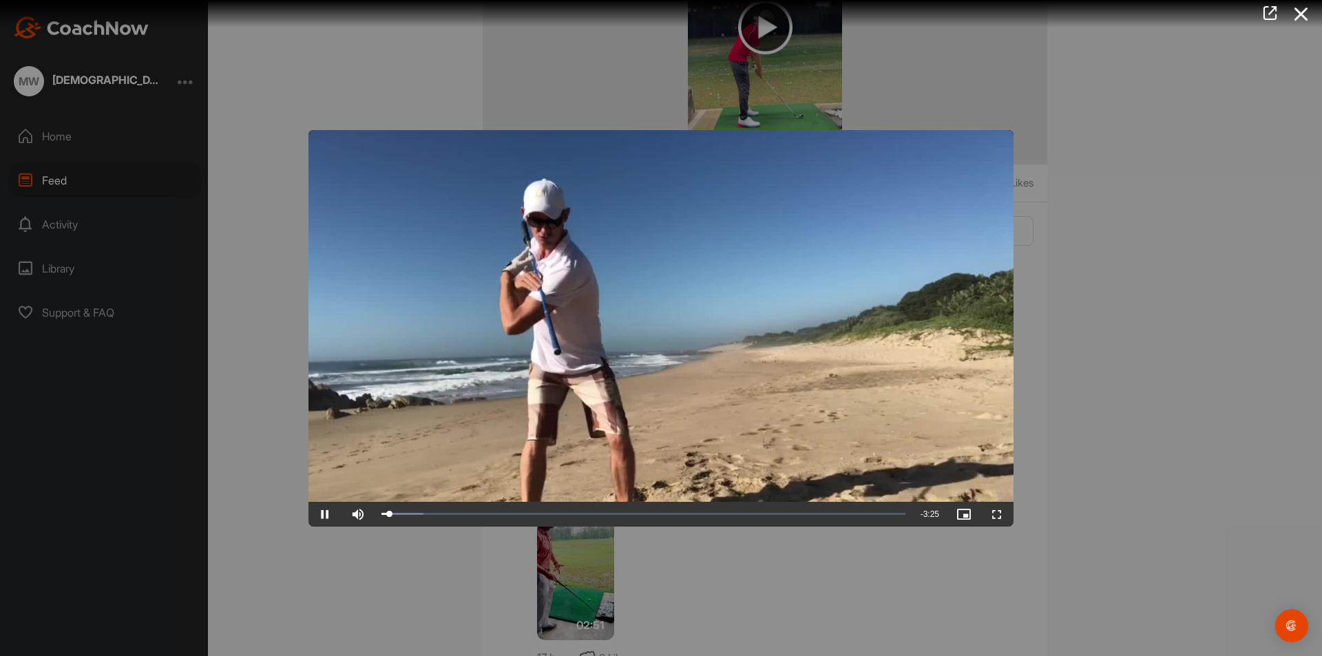
click at [479, 84] on div at bounding box center [661, 328] width 1322 height 656
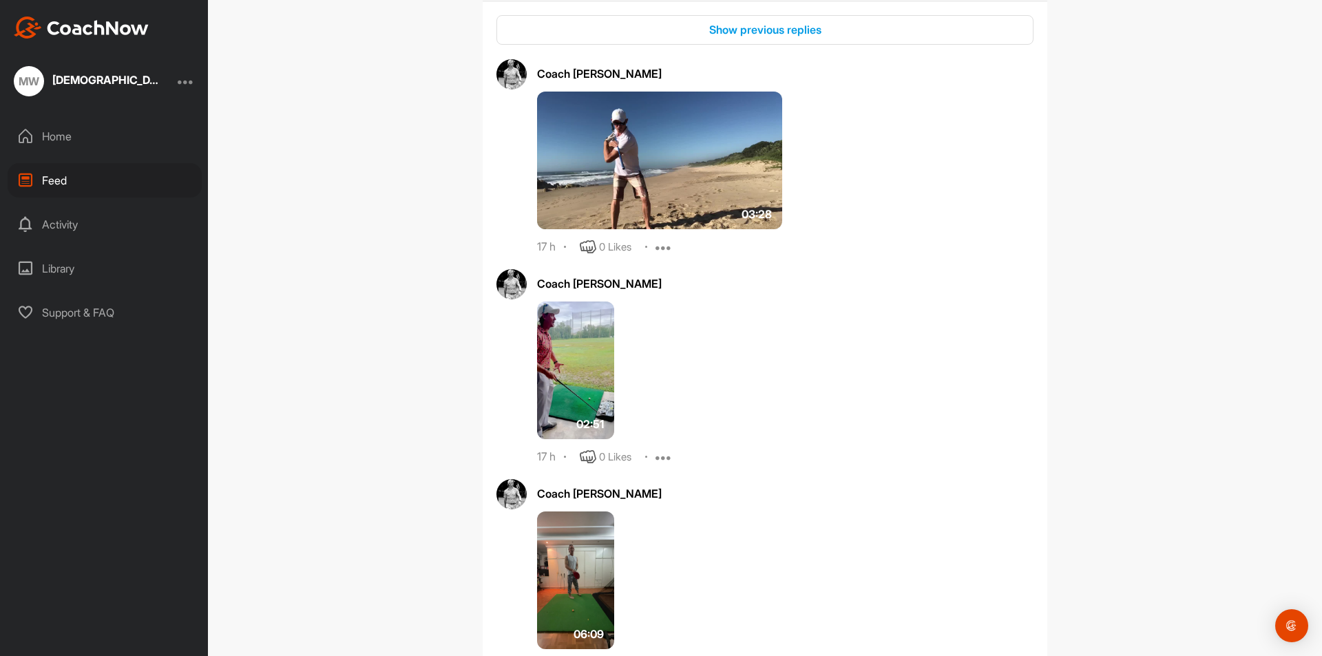
scroll to position [3512, 0]
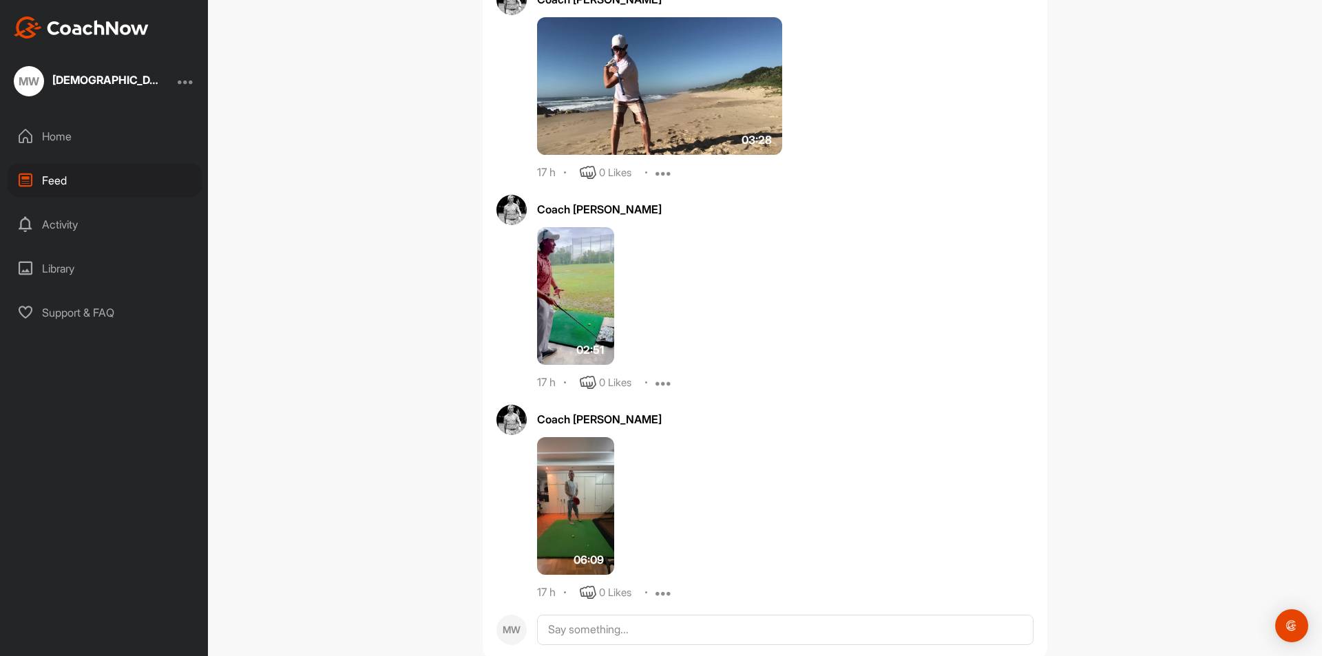
click at [585, 286] on img at bounding box center [575, 296] width 77 height 138
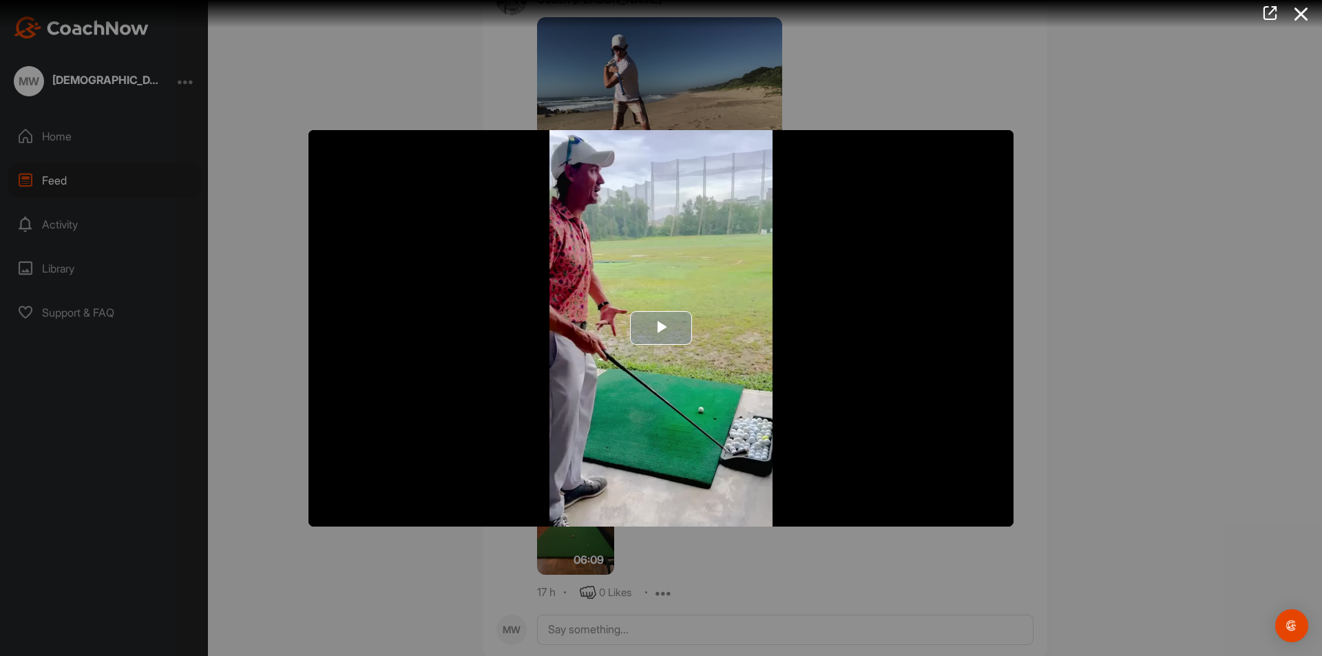
click at [661, 328] on span "Video Player" at bounding box center [661, 328] width 0 height 0
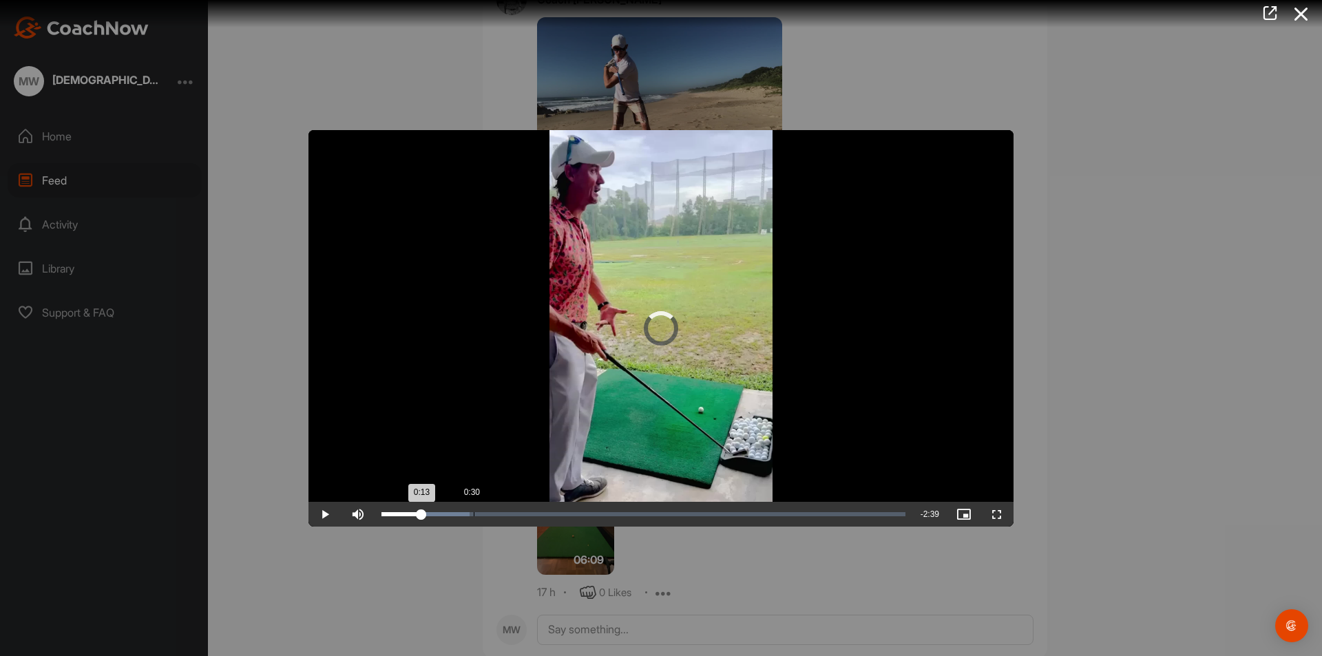
click at [476, 513] on div "Loaded : 16.83% 0:30 0:13" at bounding box center [643, 514] width 524 height 4
click at [523, 503] on div "Loaded : 20.30% 0:46 0:31" at bounding box center [644, 514] width 538 height 25
click at [566, 508] on div "Loaded : 29.51% 1:00 1:00" at bounding box center [644, 514] width 538 height 25
click at [596, 508] on div "Loaded : 38.41% 1:09 1:01" at bounding box center [644, 514] width 538 height 25
click at [678, 516] on div "1:36" at bounding box center [678, 514] width 1 height 4
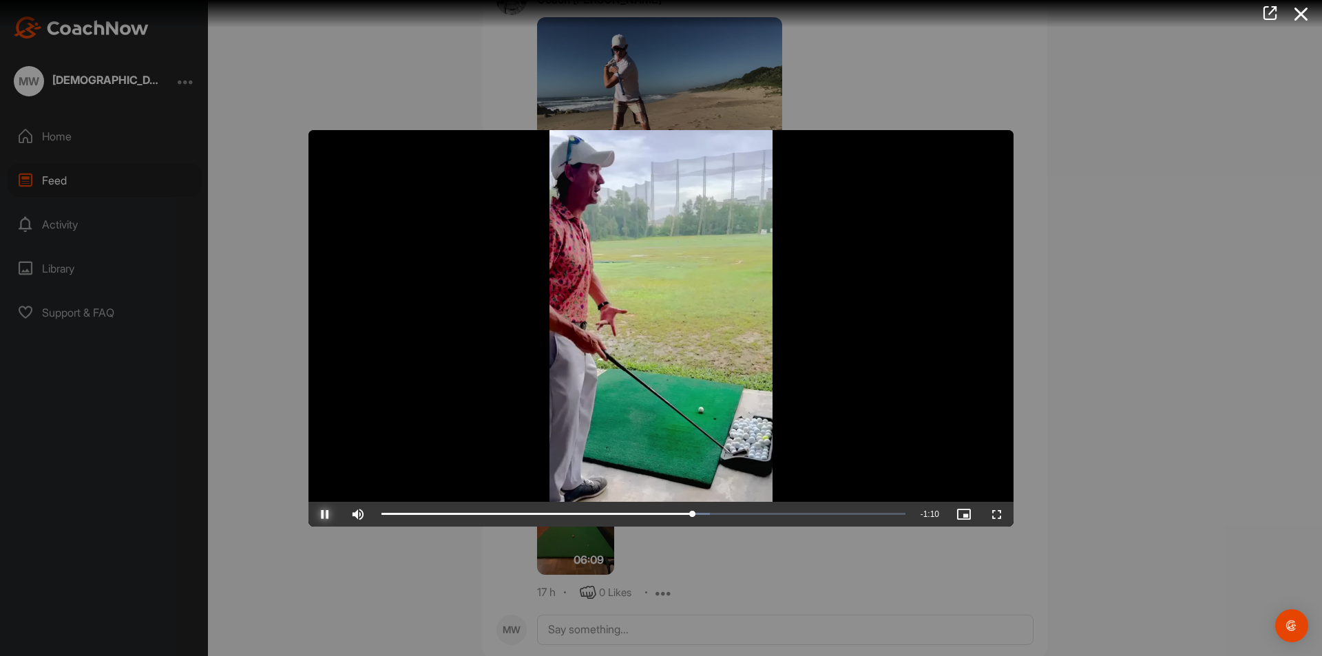
click at [323, 514] on span "Video Player" at bounding box center [324, 514] width 33 height 0
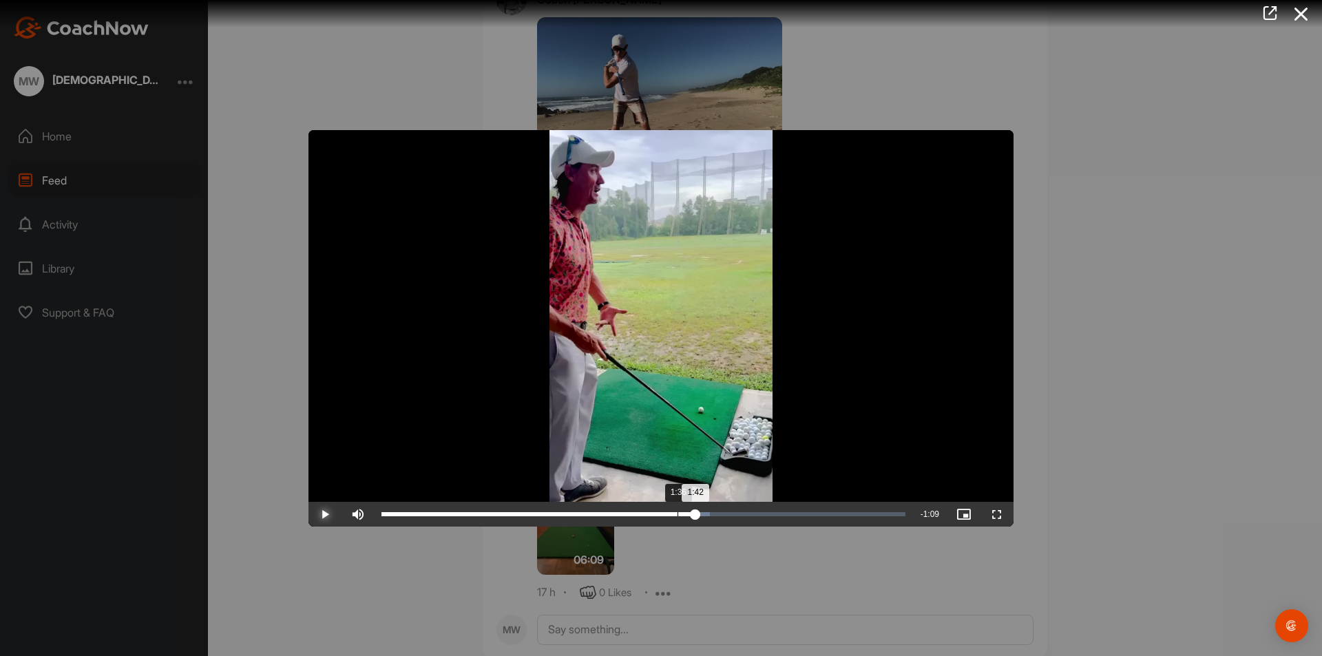
click at [678, 512] on div "Loaded : 62.73% 1:36 1:42" at bounding box center [643, 514] width 524 height 4
click at [326, 514] on span "Video Player" at bounding box center [324, 514] width 33 height 0
click at [1066, 164] on div at bounding box center [661, 328] width 1322 height 656
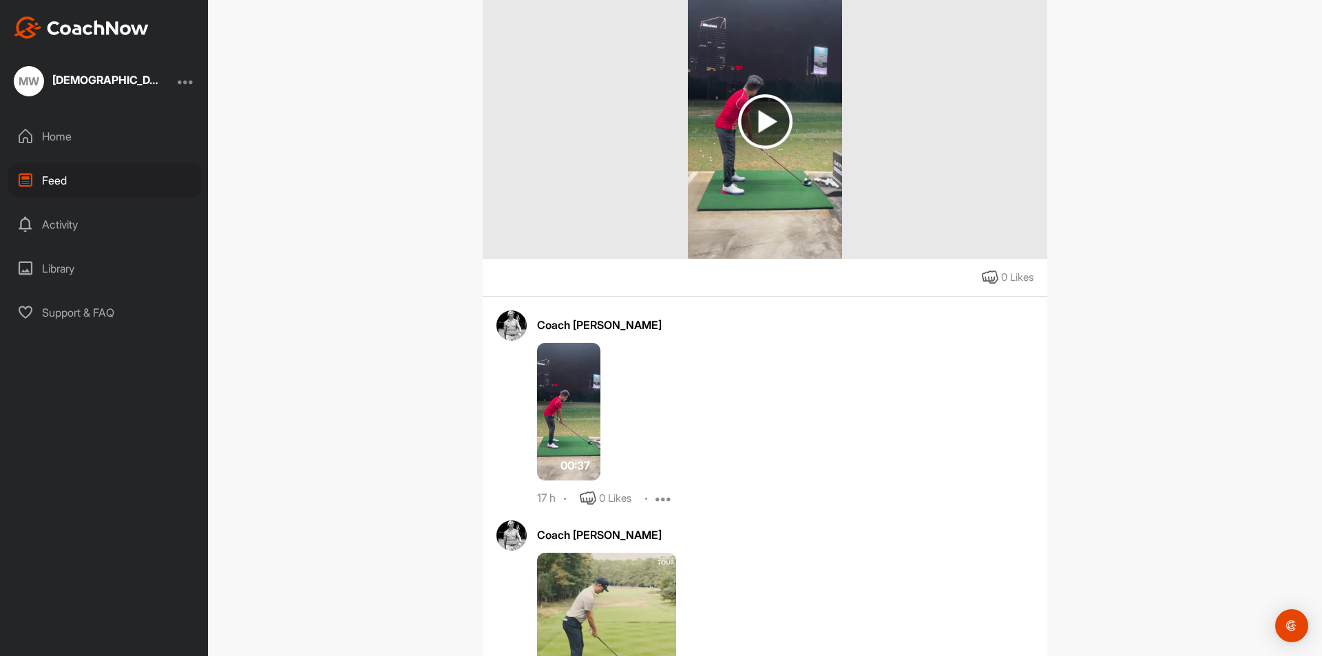
scroll to position [207, 0]
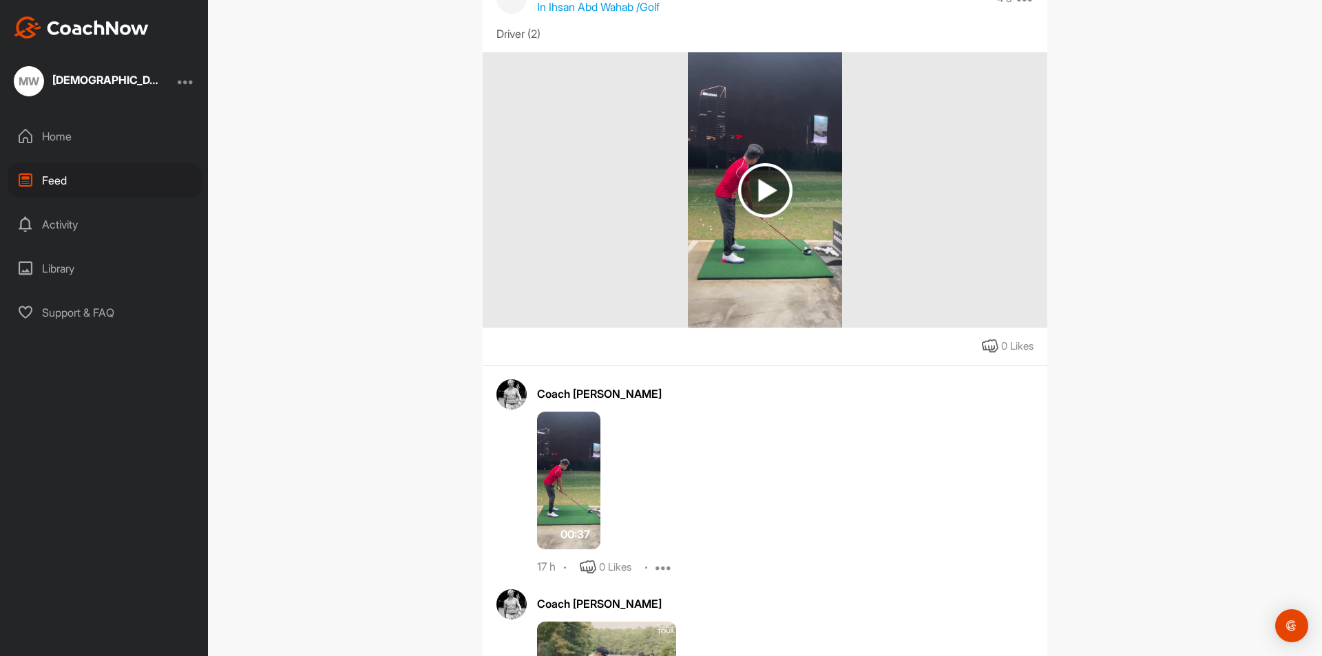
click at [760, 185] on img at bounding box center [765, 190] width 54 height 54
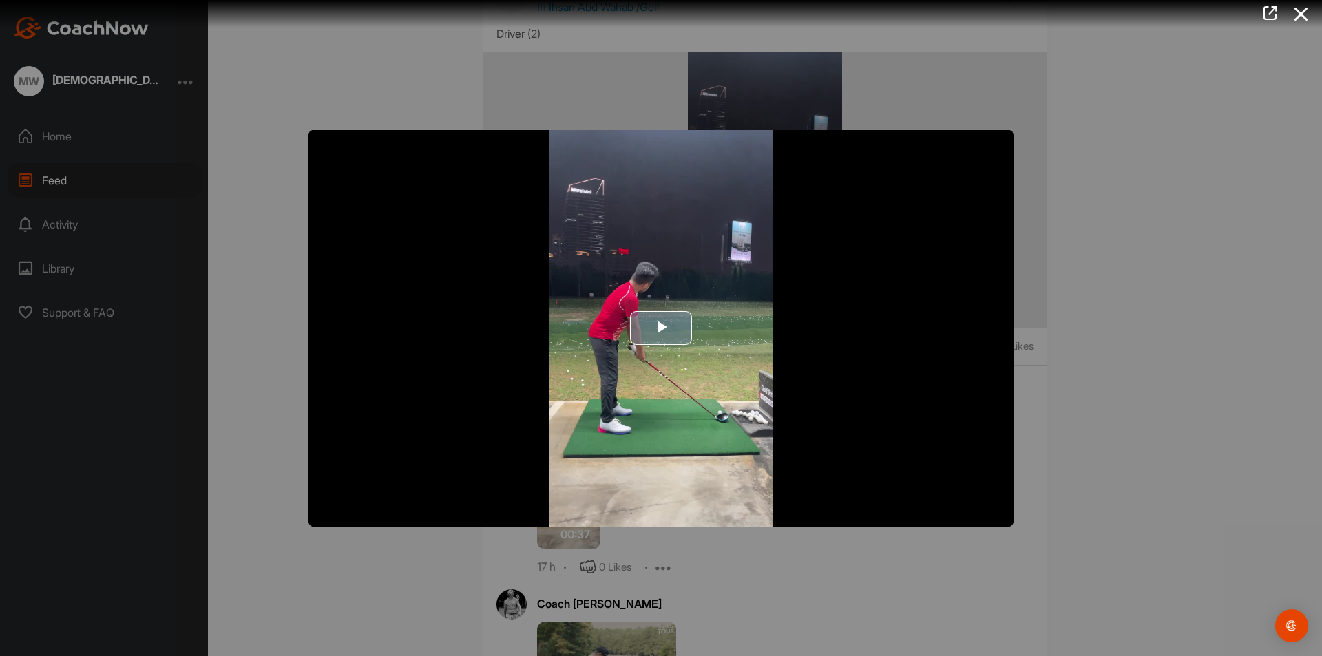
click at [661, 328] on span "Video Player" at bounding box center [661, 328] width 0 height 0
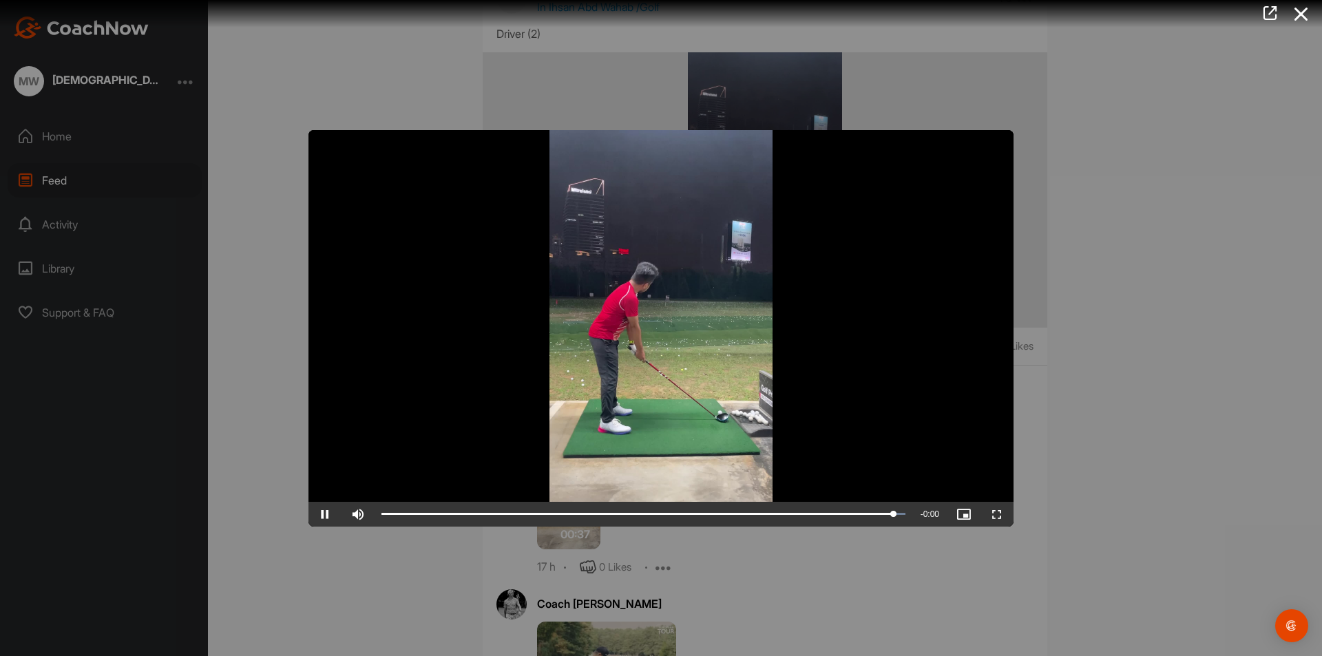
click at [1082, 134] on div at bounding box center [661, 328] width 1322 height 656
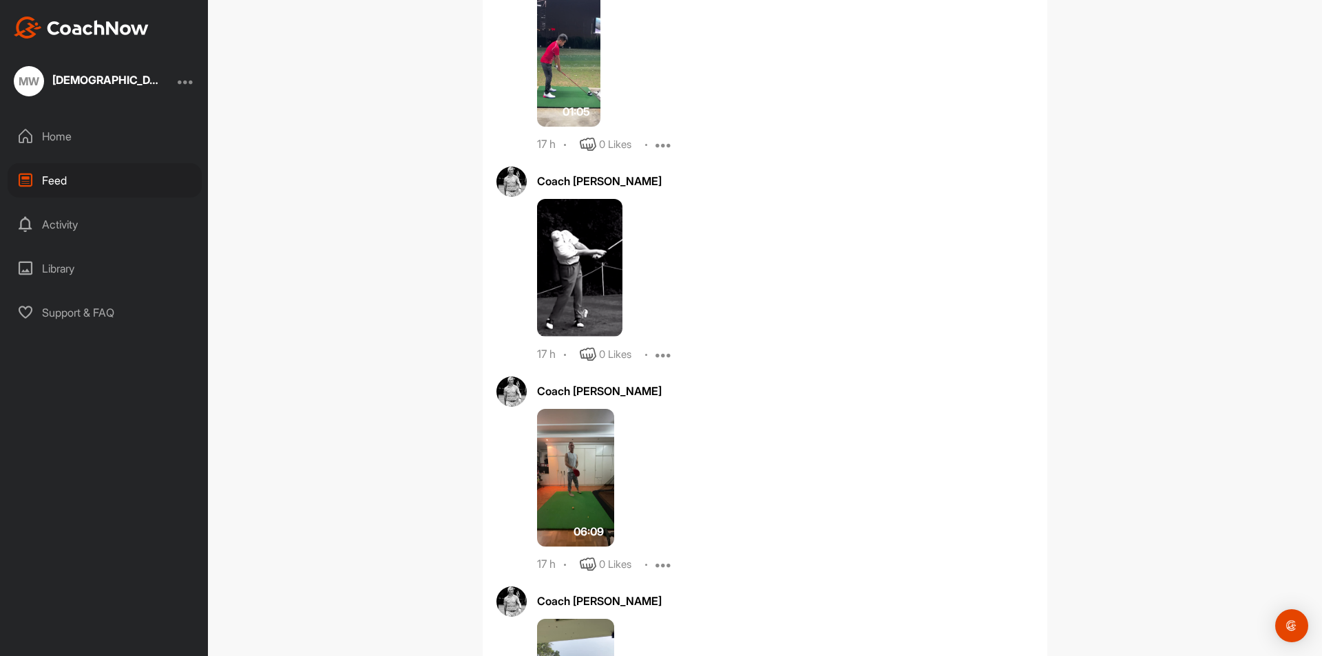
scroll to position [1584, 0]
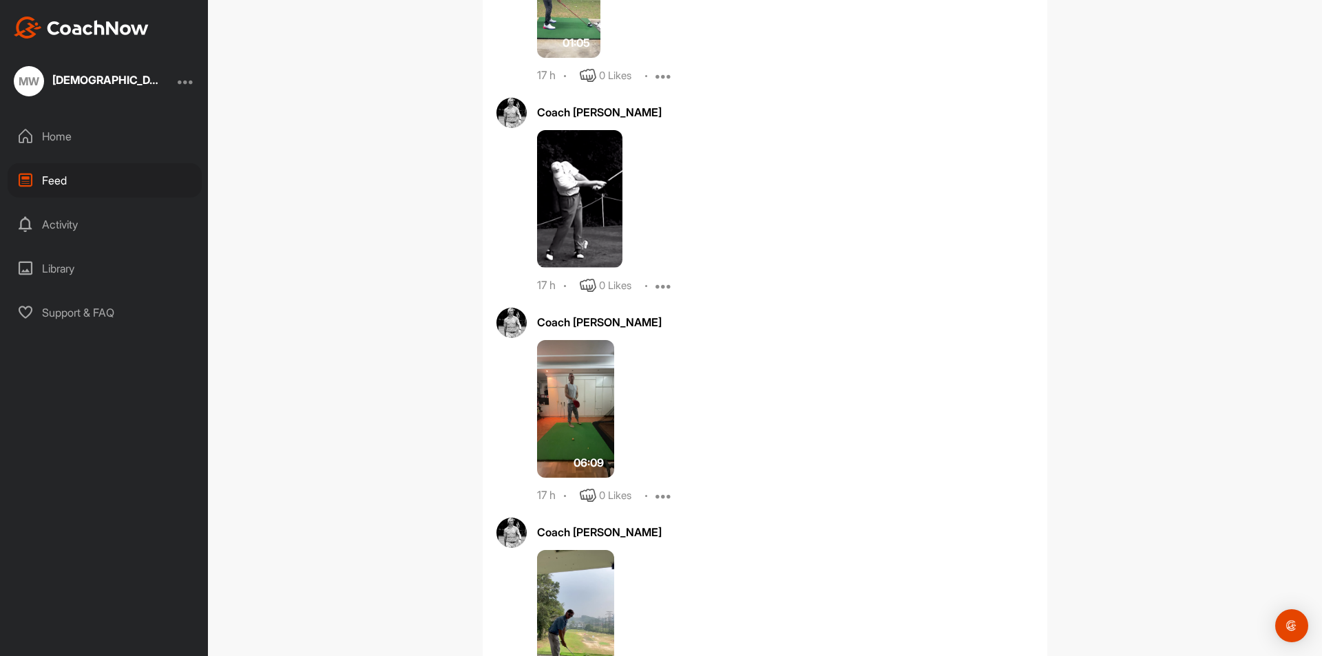
click at [580, 206] on img at bounding box center [579, 199] width 85 height 138
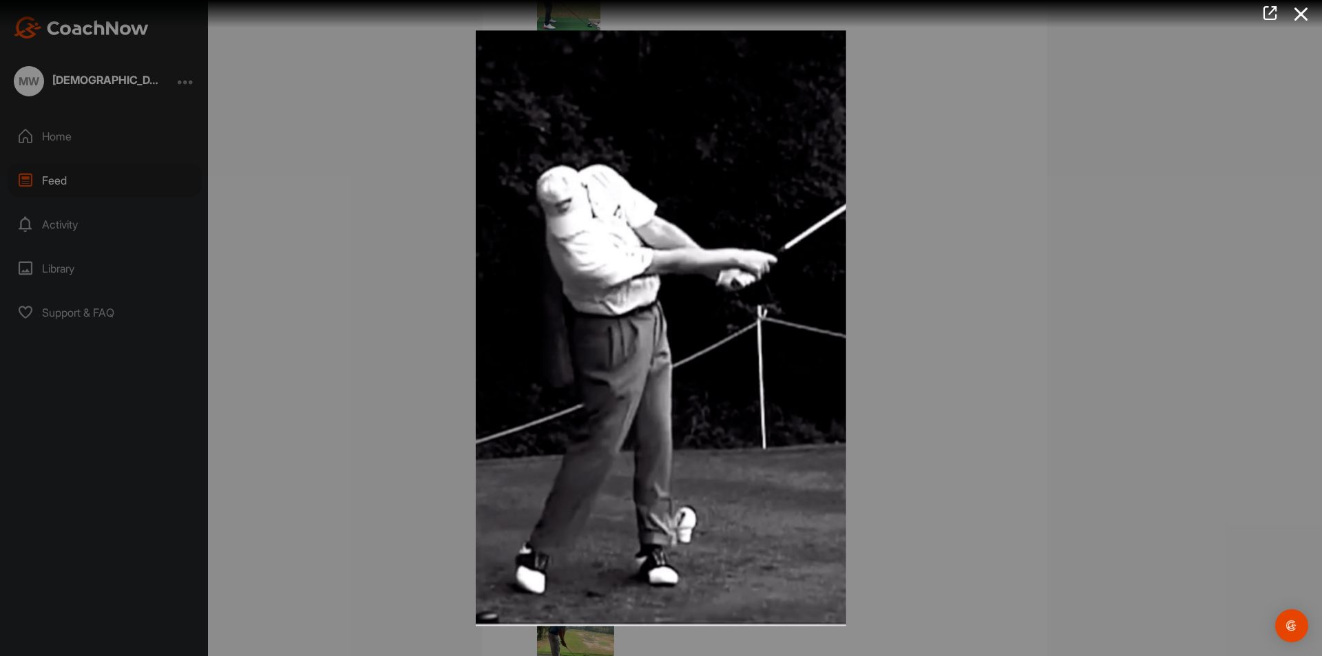
click at [406, 176] on div at bounding box center [661, 328] width 1322 height 656
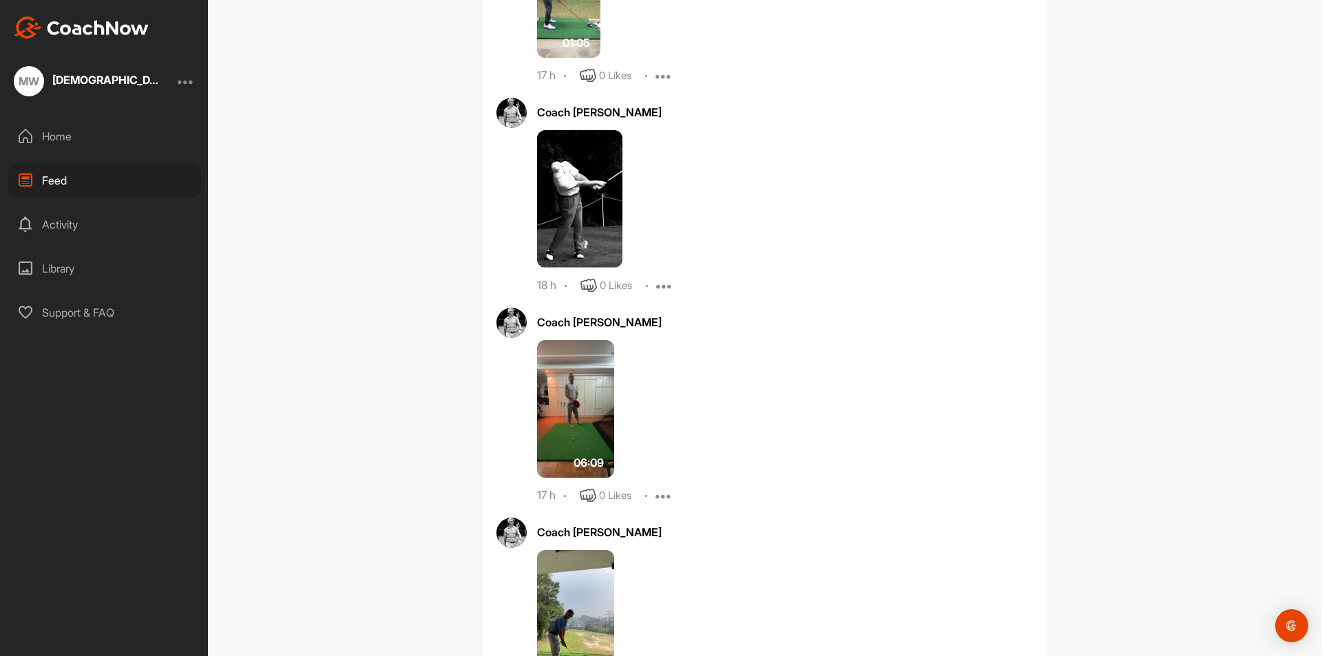
click at [563, 174] on img at bounding box center [579, 199] width 85 height 138
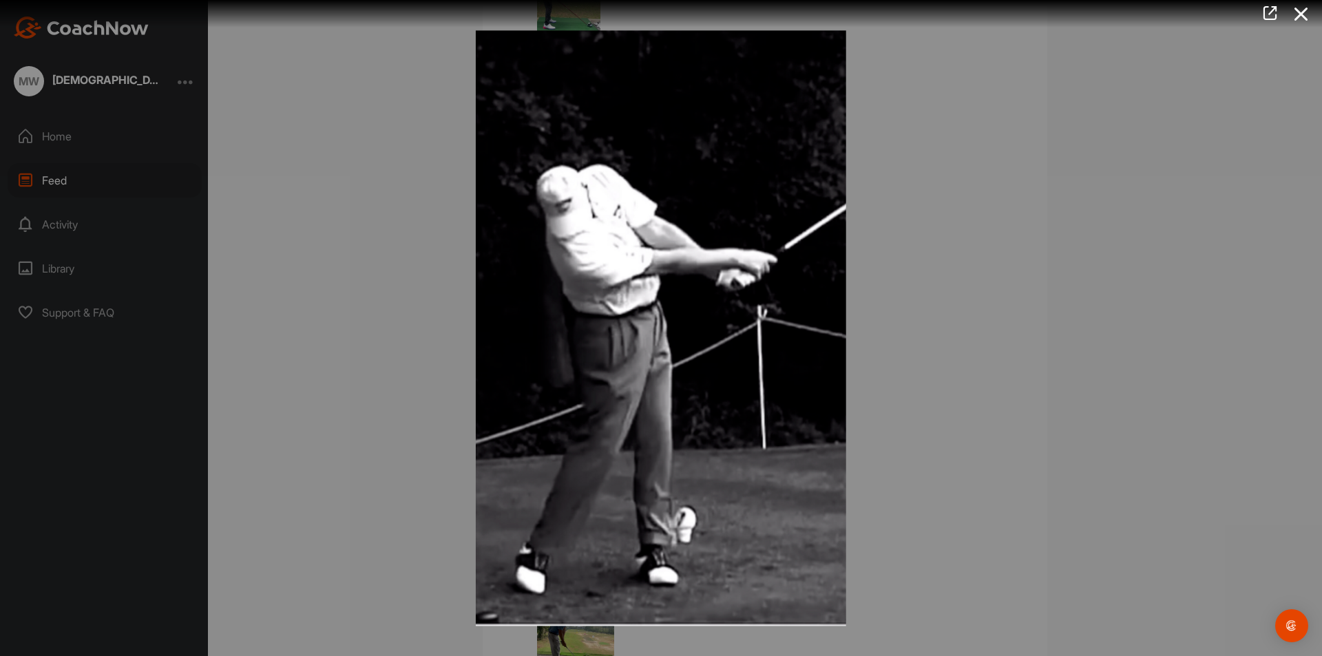
click at [386, 153] on div at bounding box center [661, 328] width 1322 height 656
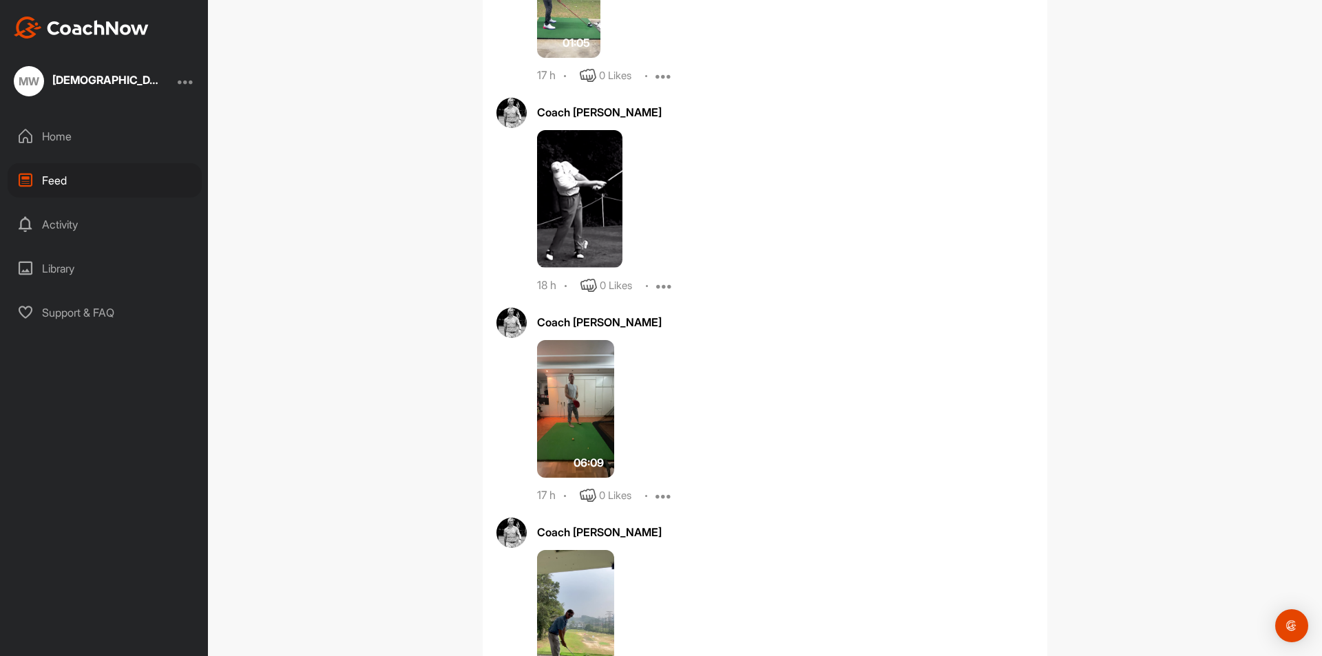
click at [589, 189] on img at bounding box center [579, 199] width 85 height 138
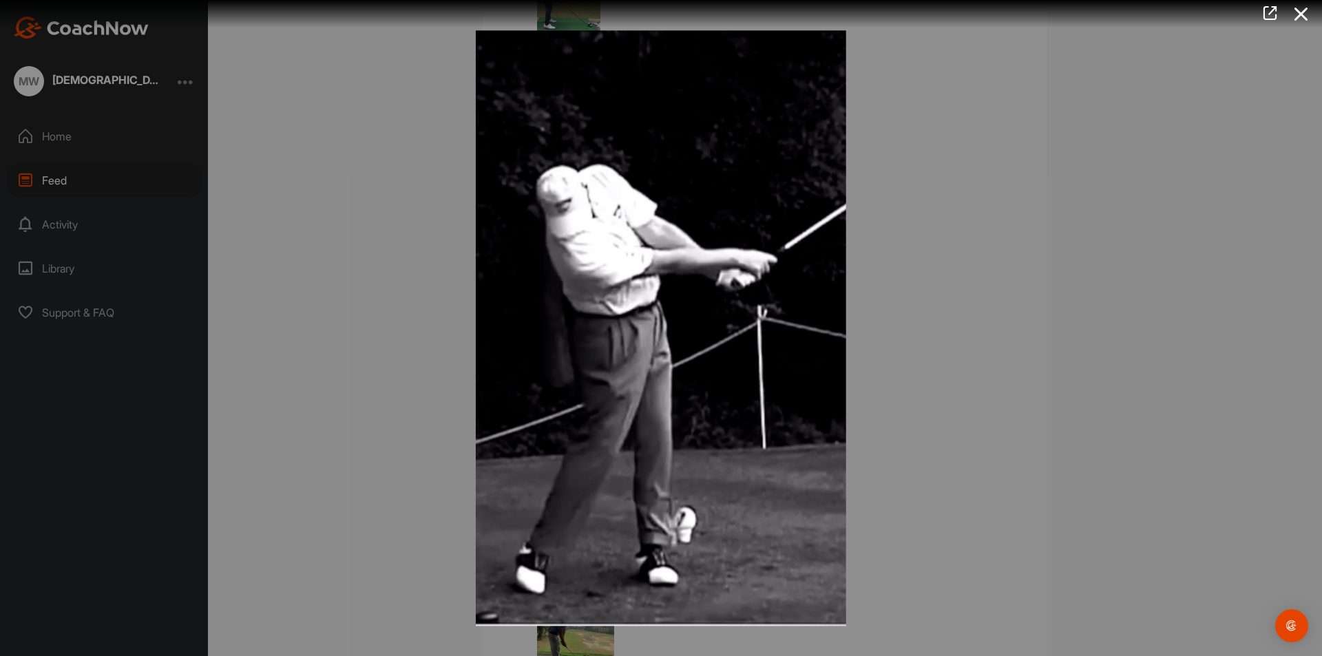
click at [399, 176] on div at bounding box center [661, 328] width 1322 height 656
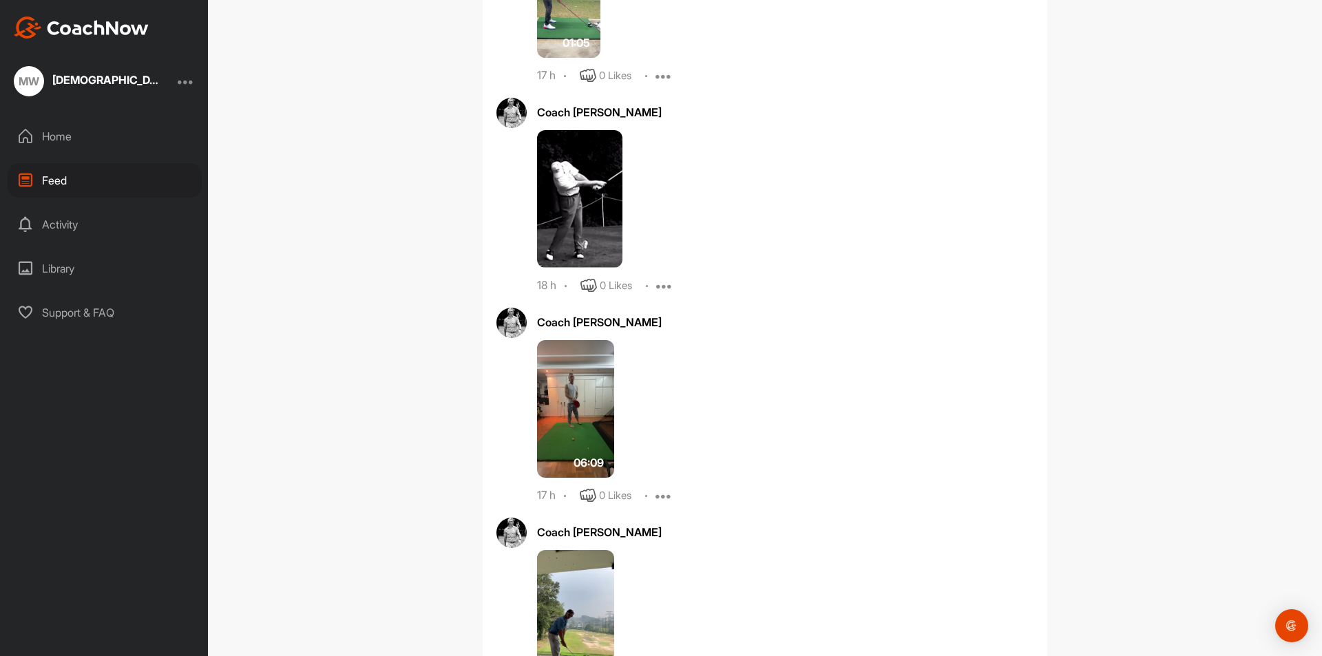
click at [558, 192] on img at bounding box center [579, 199] width 85 height 138
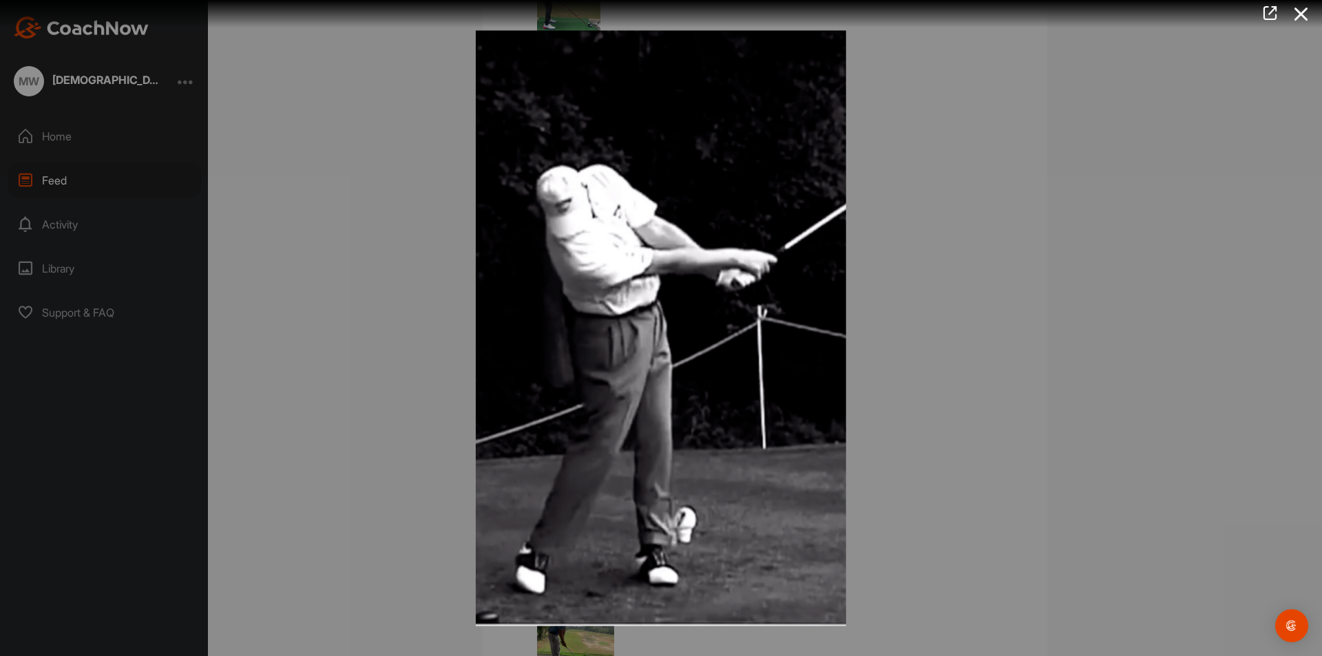
click at [398, 196] on div at bounding box center [661, 328] width 1322 height 656
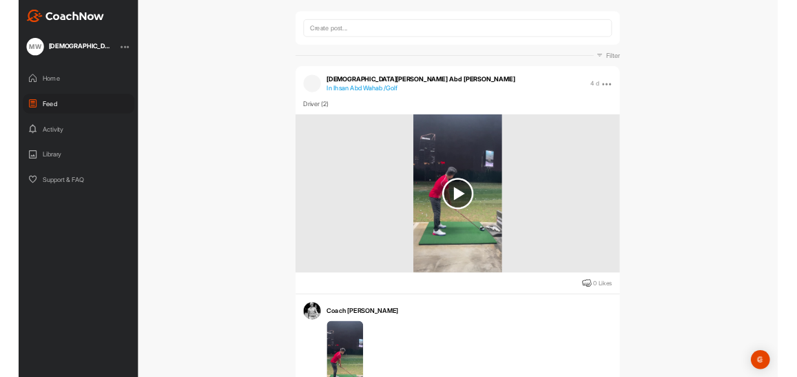
scroll to position [0, 0]
